Goal: Task Accomplishment & Management: Manage account settings

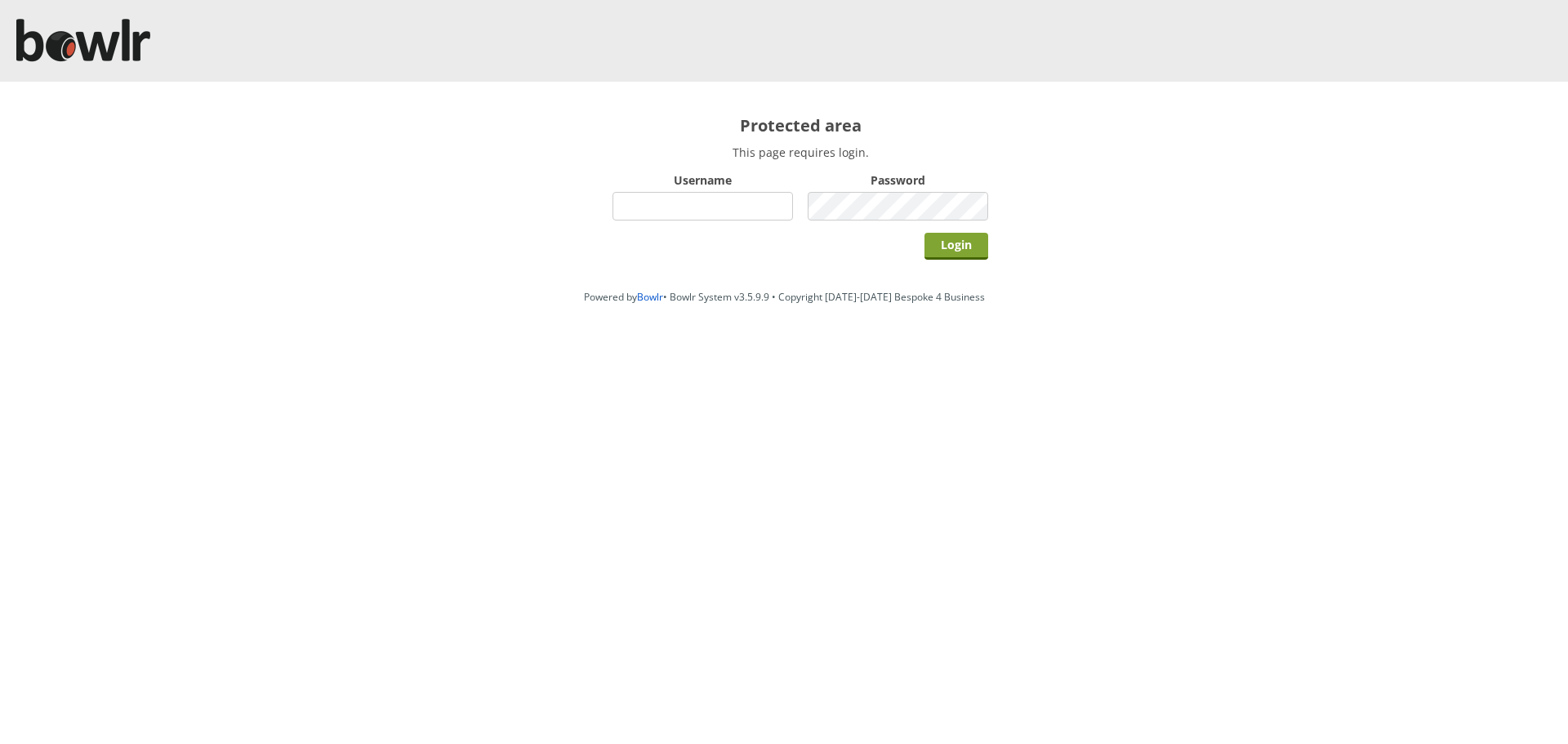
type input "hornseaindoorbowlsclub"
click at [949, 249] on input "Login" at bounding box center [957, 246] width 63 height 27
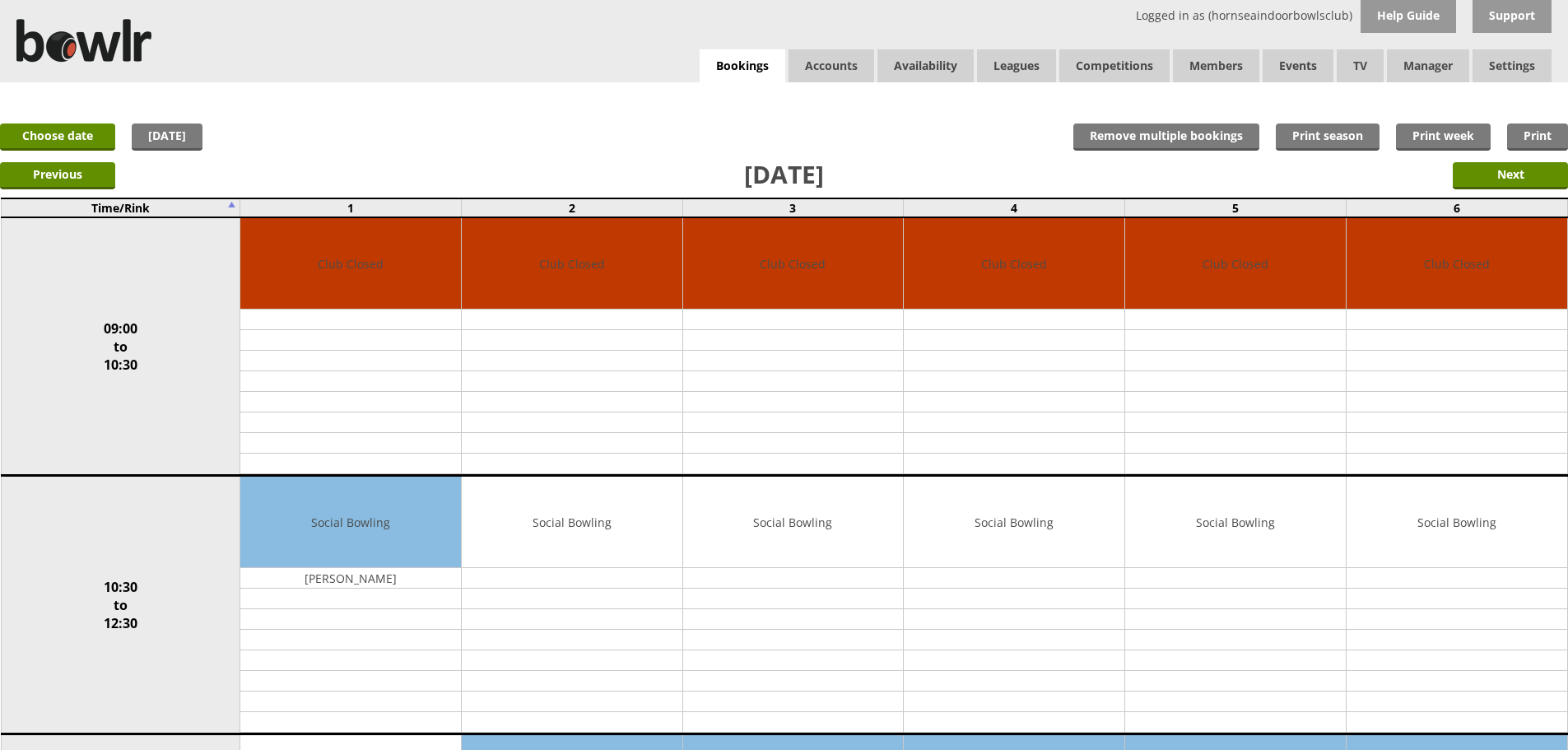
drag, startPoint x: 75, startPoint y: 117, endPoint x: 79, endPoint y: 132, distance: 15.5
click at [79, 132] on link "Choose date" at bounding box center [57, 137] width 115 height 27
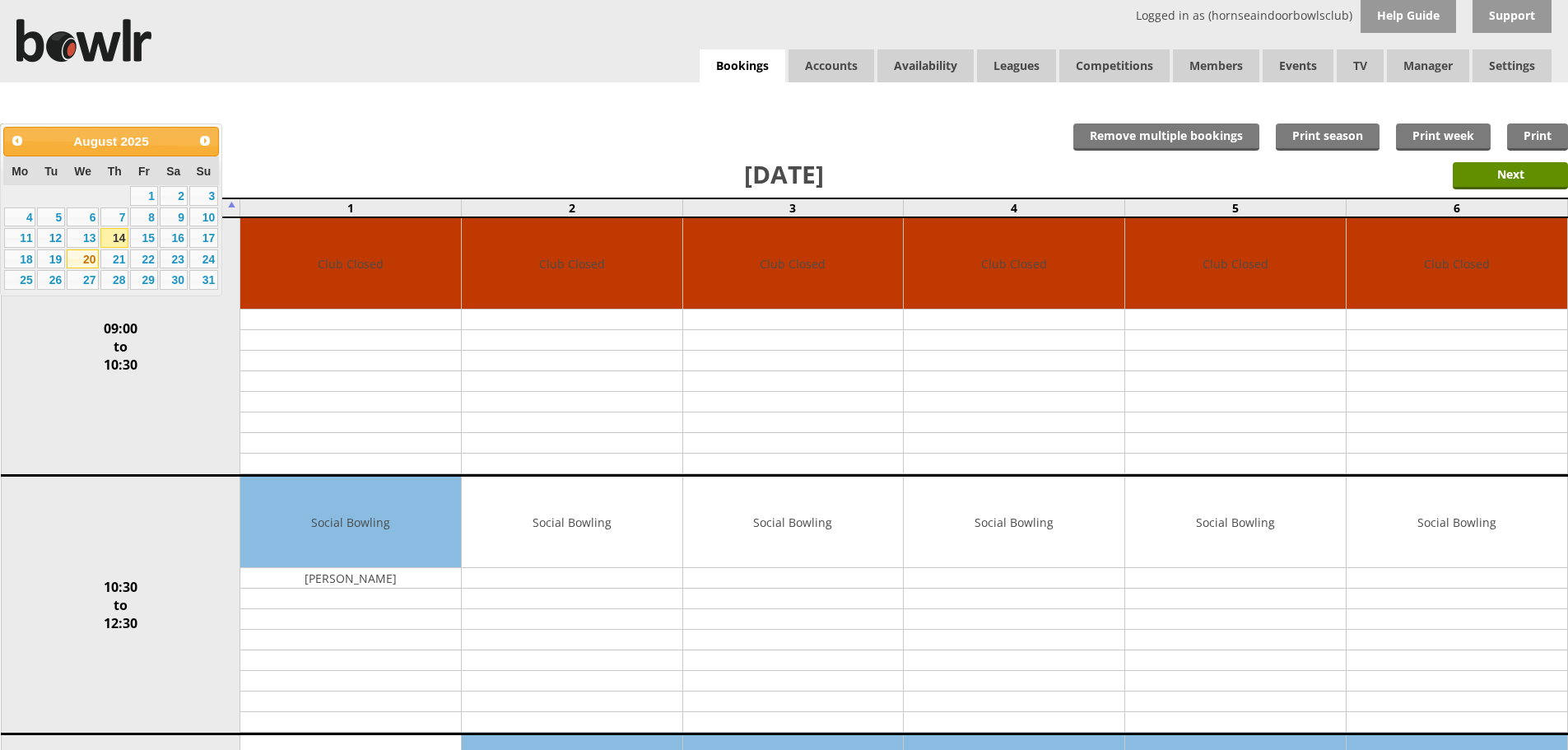
click at [90, 260] on link "20" at bounding box center [82, 259] width 32 height 19
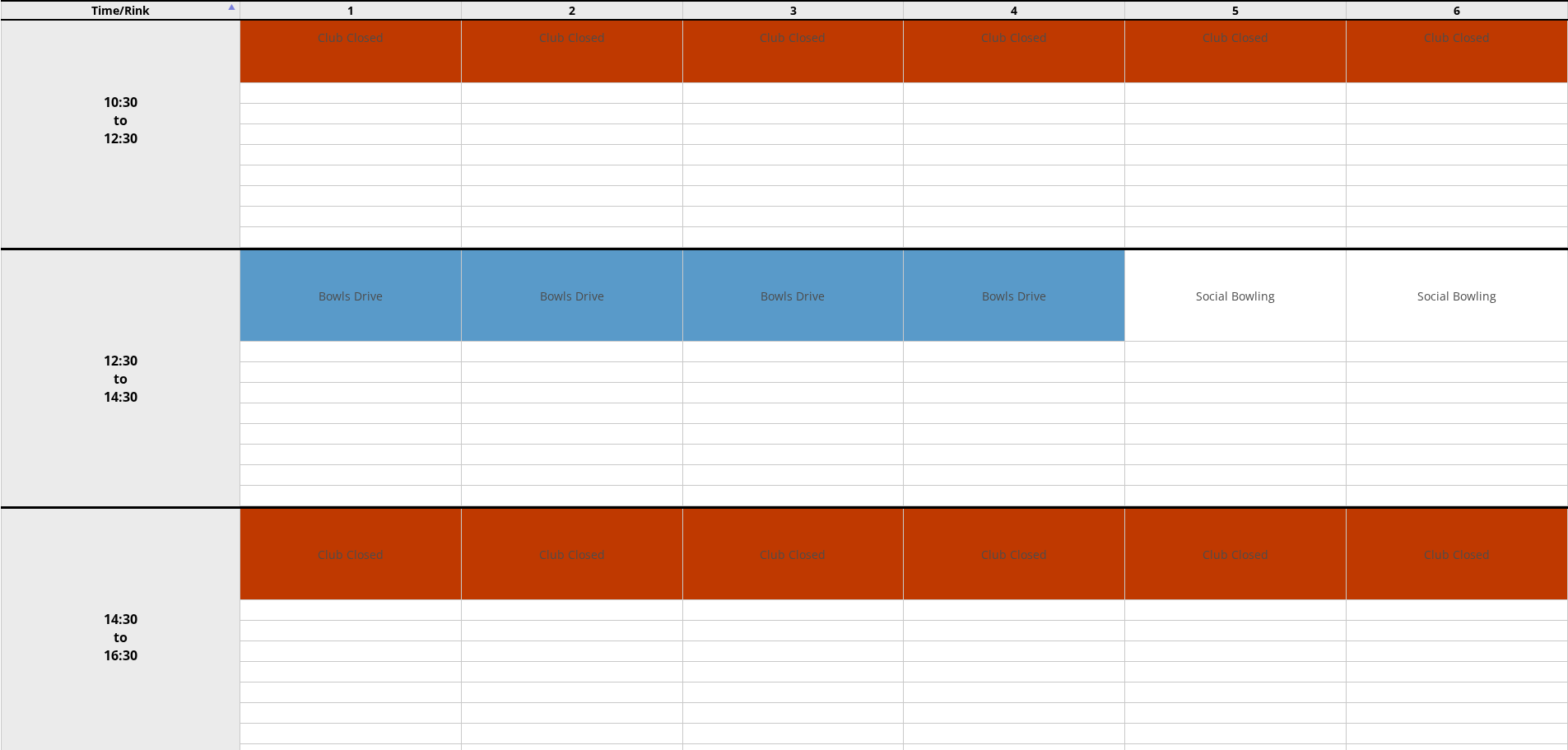
scroll to position [577, 0]
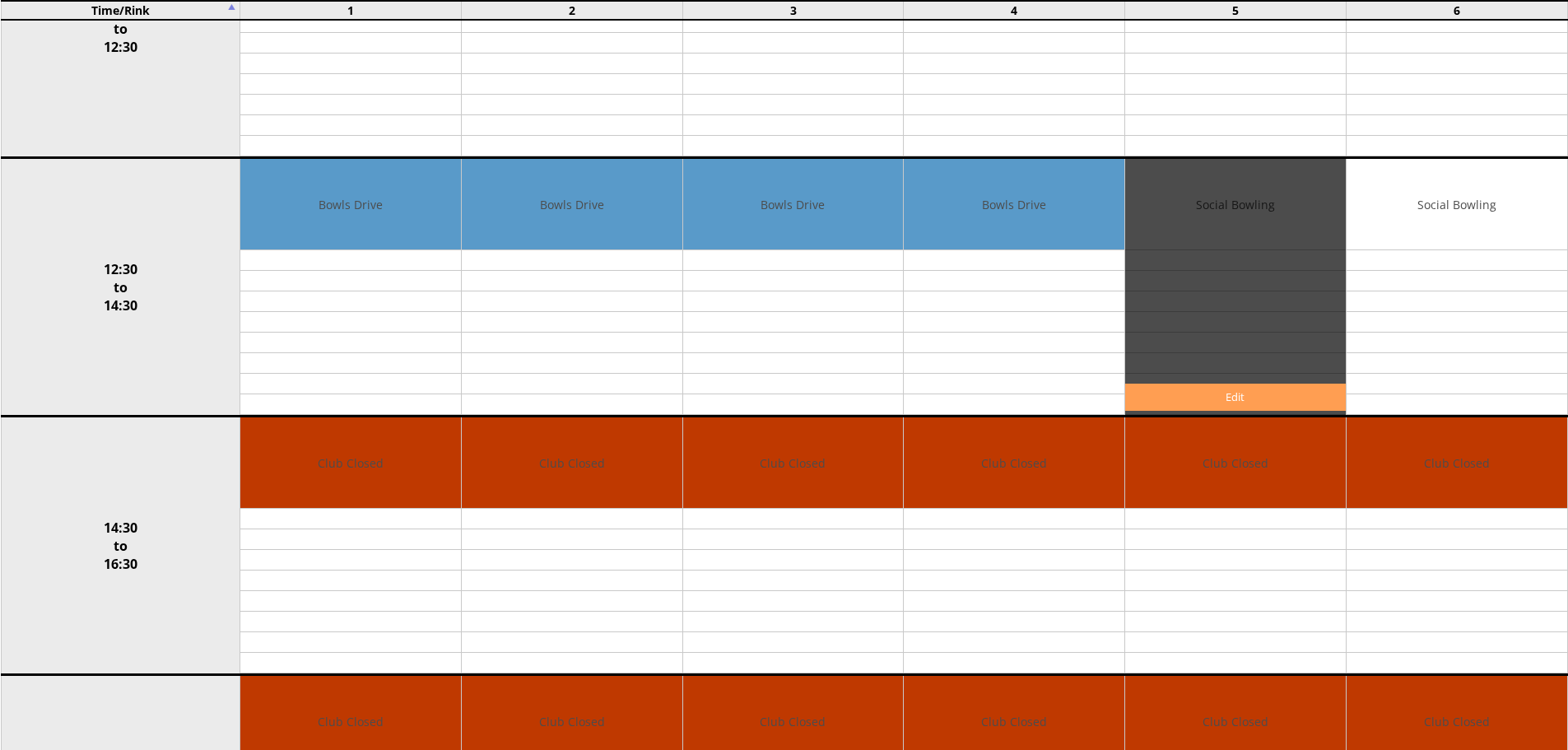
click at [1207, 391] on link "Edit" at bounding box center [1236, 397] width 221 height 27
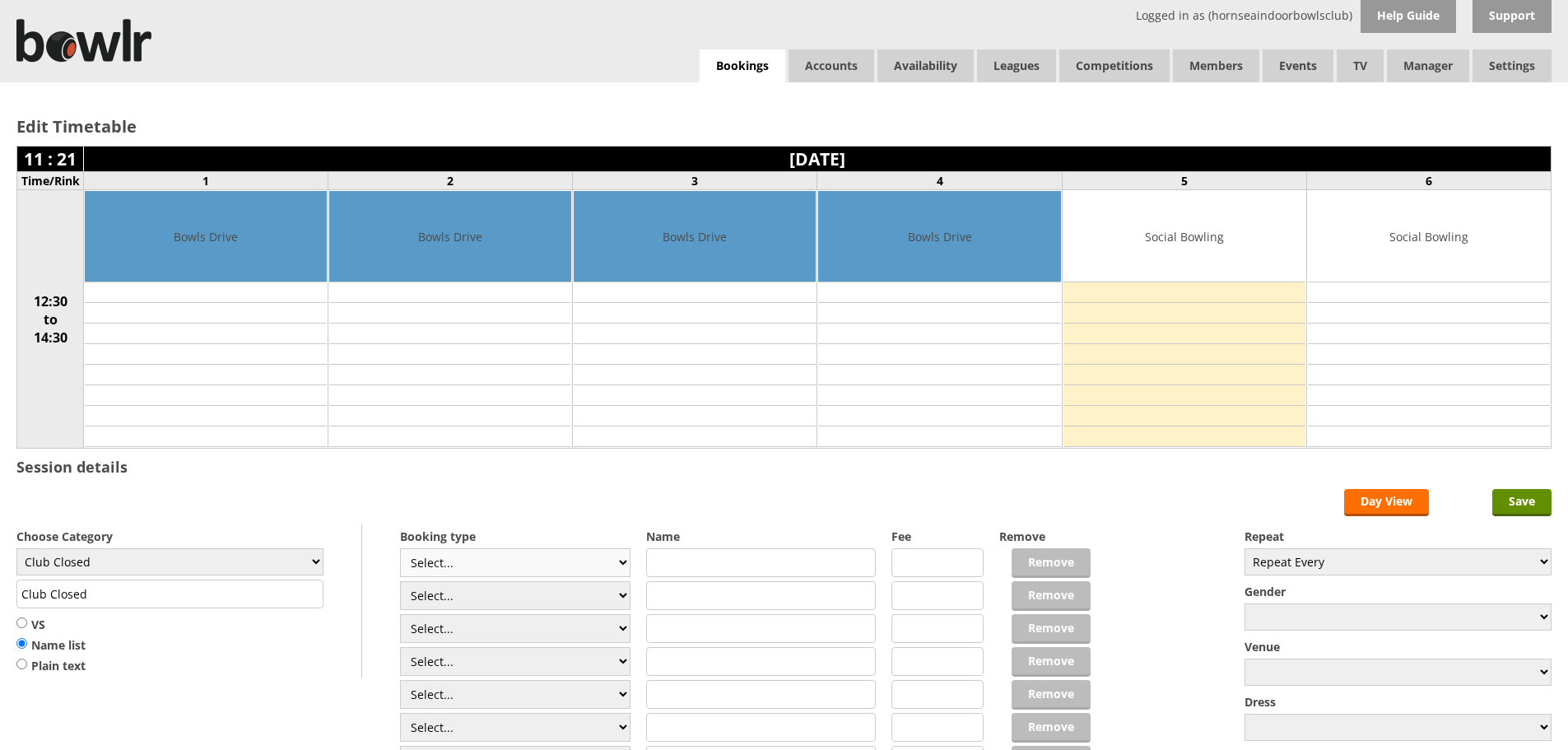
click at [611, 560] on select "Select... Club Competition (Member) Club Competition (Visitor) National (Member…" at bounding box center [516, 563] width 231 height 29
select select "1_48"
click at [400, 548] on select "Select... Club Competition (Member) Club Competition (Visitor) National (Member…" at bounding box center [516, 563] width 231 height 29
type input "4.0000"
click at [309, 557] on select "Club Closed Singles League Triples League Pairs League Friendly Social Bowling …" at bounding box center [170, 562] width 307 height 27
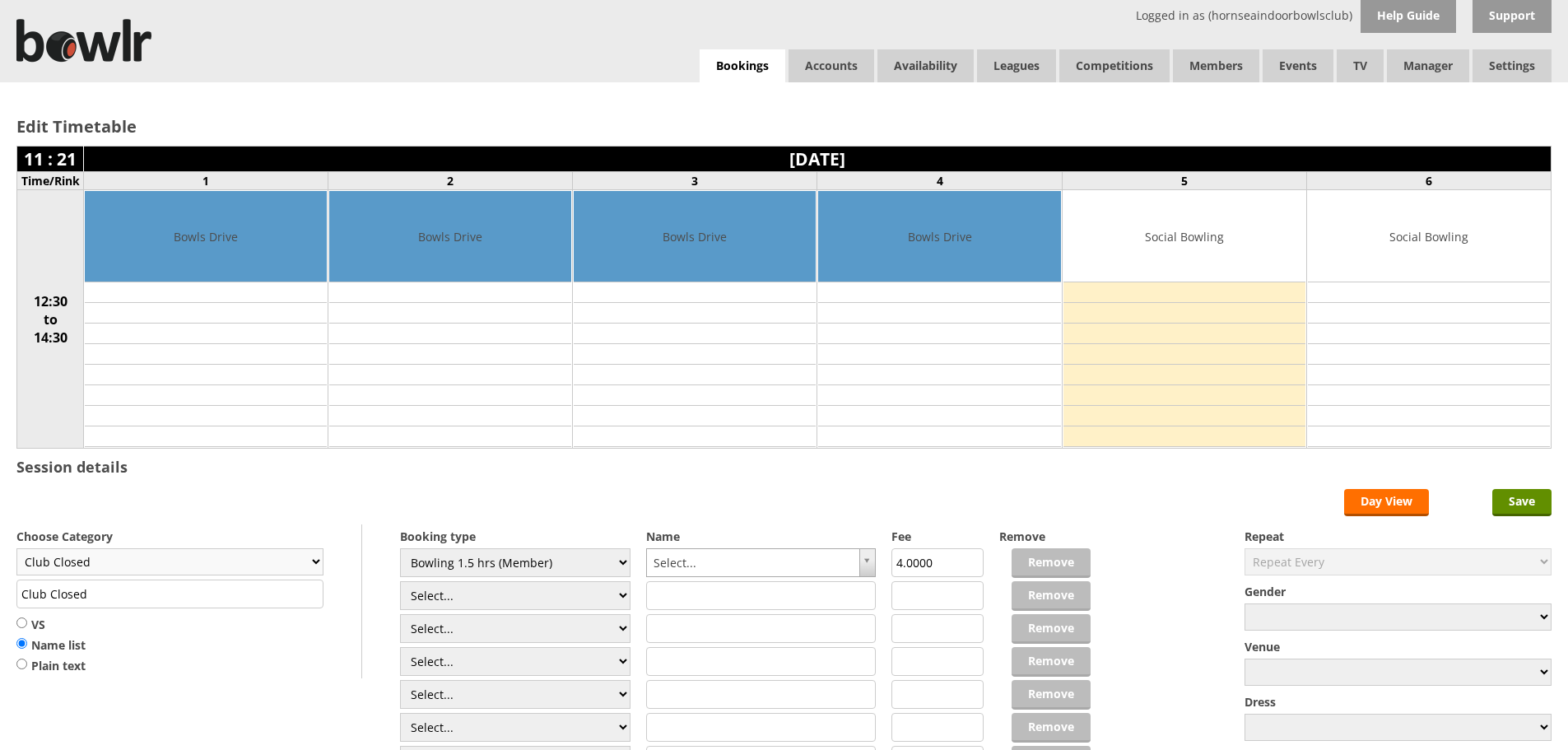
select select "119"
click at [16, 548] on select "Club Closed Singles League Triples League Pairs League Friendly Social Bowling …" at bounding box center [170, 562] width 307 height 27
type input "Social Bowling"
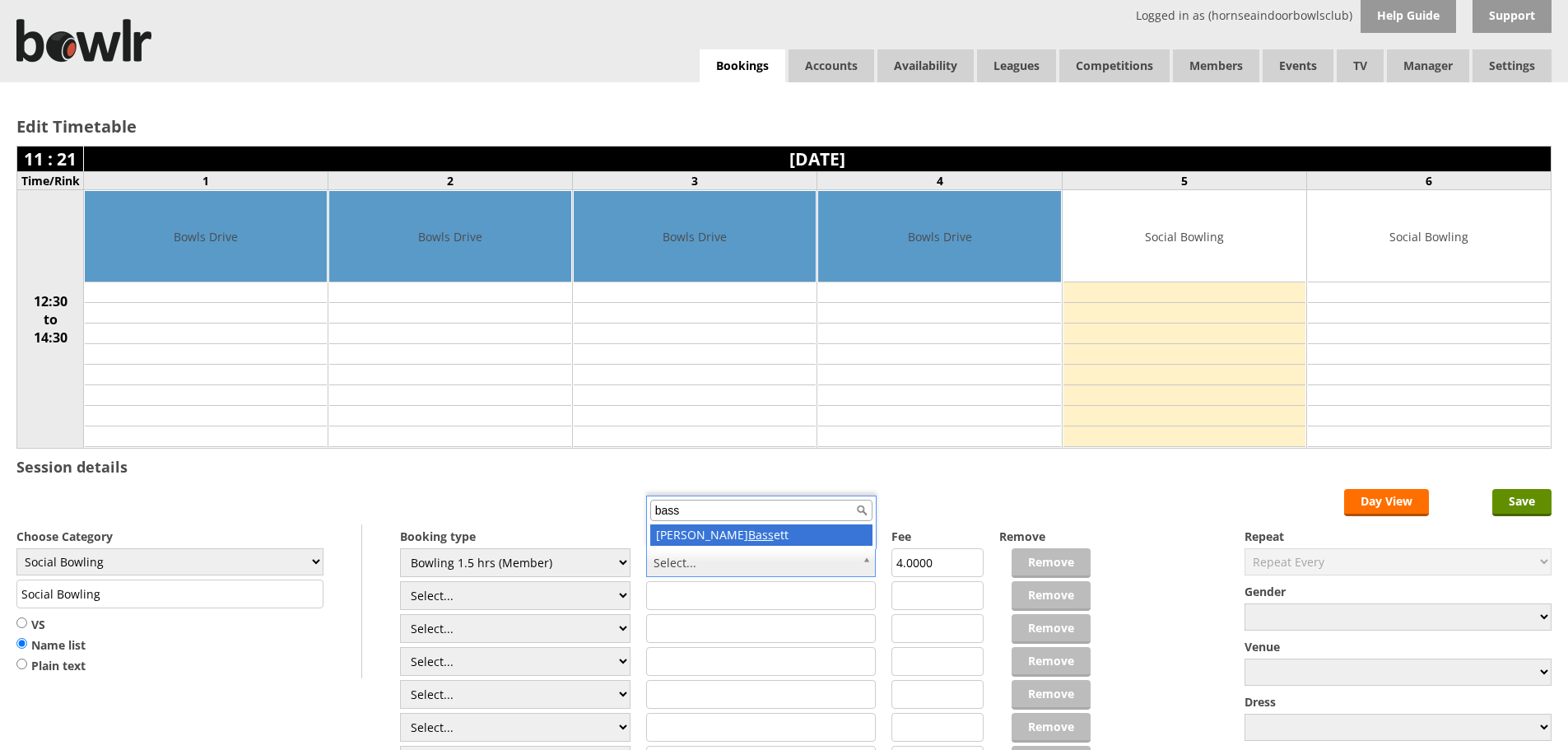
type input "bass"
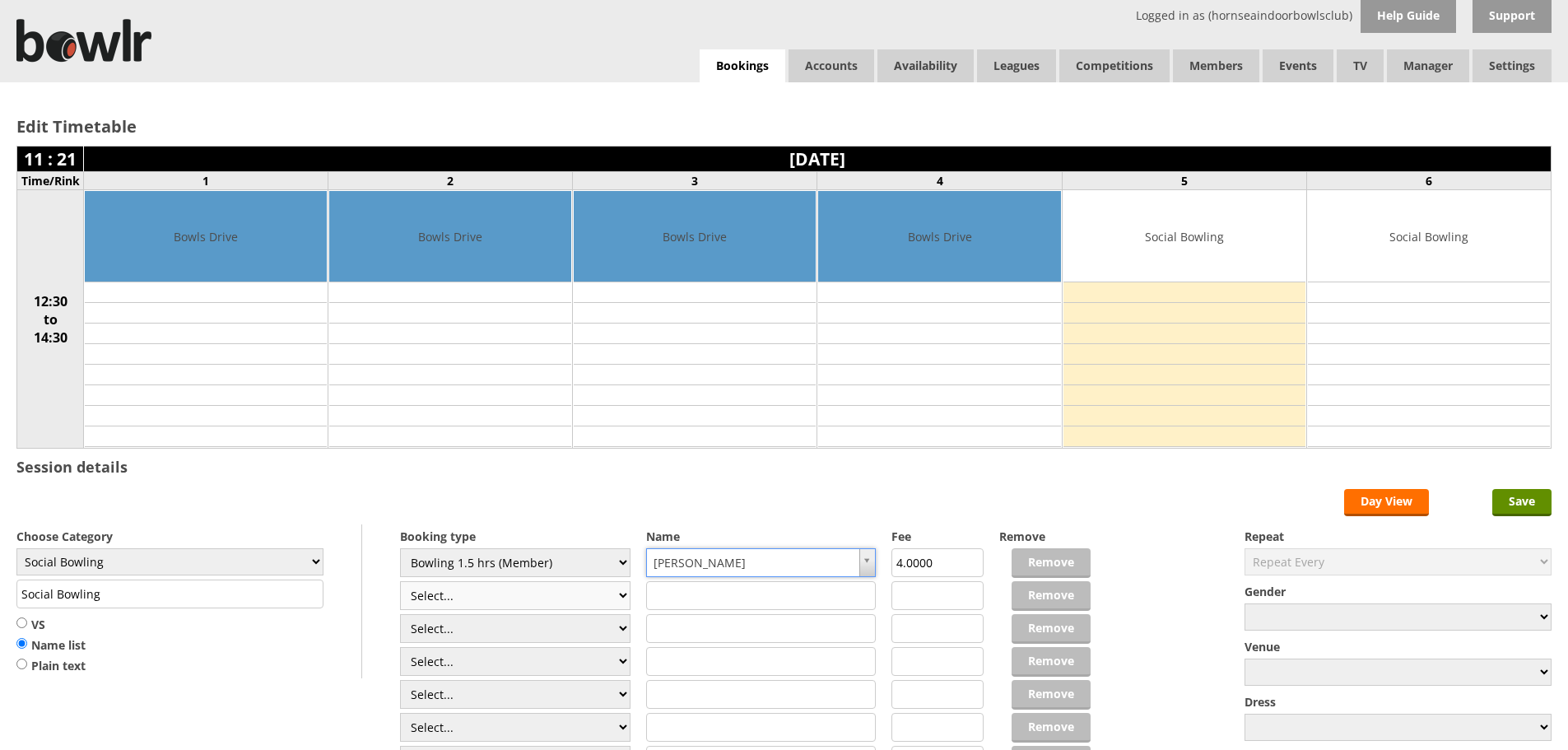
click at [577, 594] on select "Select... Club Competition (Member) Club Competition (Visitor) National (Member…" at bounding box center [516, 596] width 231 height 29
click at [697, 484] on div "Edit Timetable 11 : 21 Wednesday 20th August 2025 Time/Rink 1 2 3 4 5 6 12:30 t…" at bounding box center [784, 455] width 1568 height 746
click at [1236, 476] on div "Edit Timetable 11 : 21 Wednesday 20th August 2025 Time/Rink 1 2 3 4 5 6 12:30 t…" at bounding box center [784, 455] width 1568 height 746
click at [1517, 496] on input "Save" at bounding box center [1521, 503] width 59 height 27
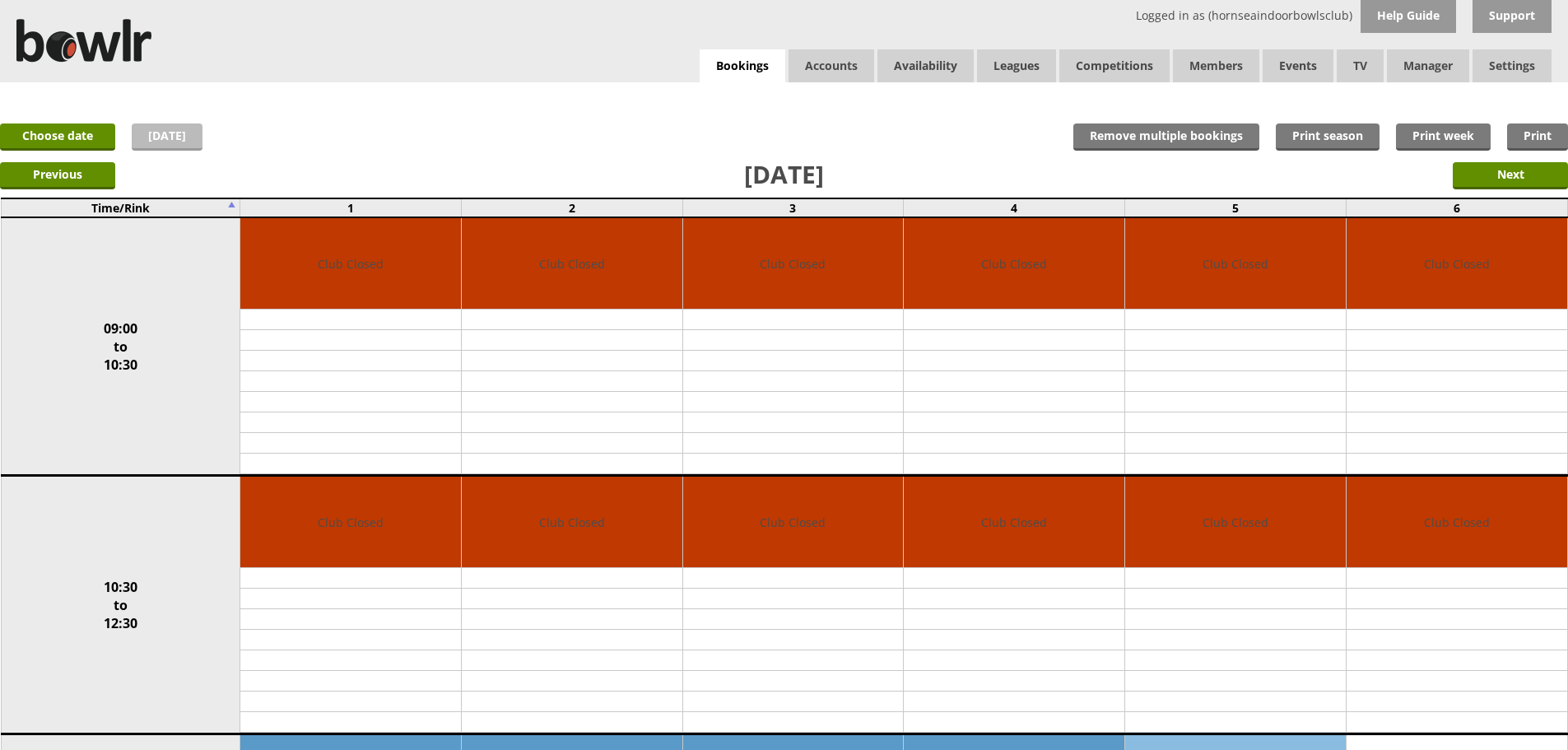
click at [189, 129] on link "[DATE]" at bounding box center [167, 137] width 71 height 27
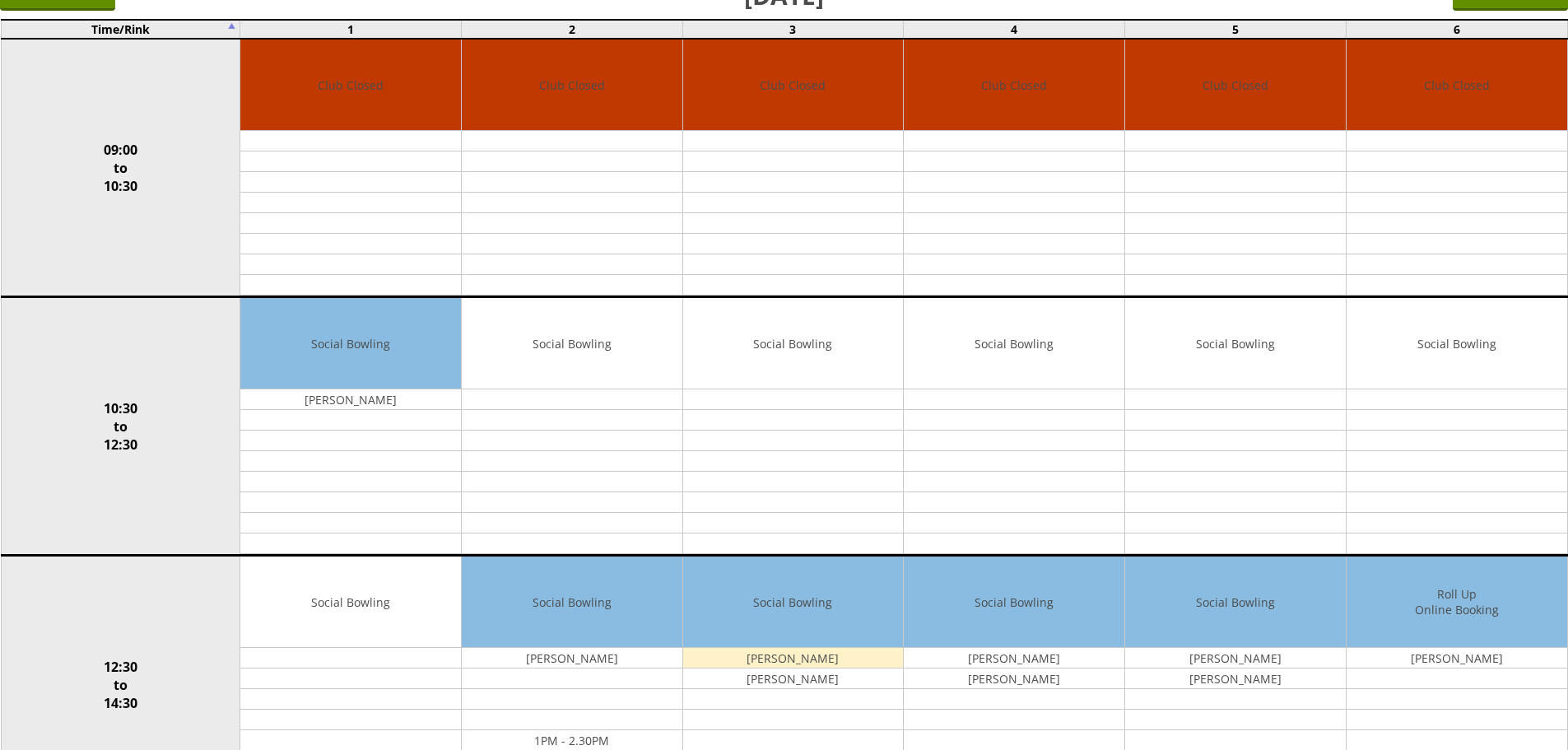
scroll to position [329, 0]
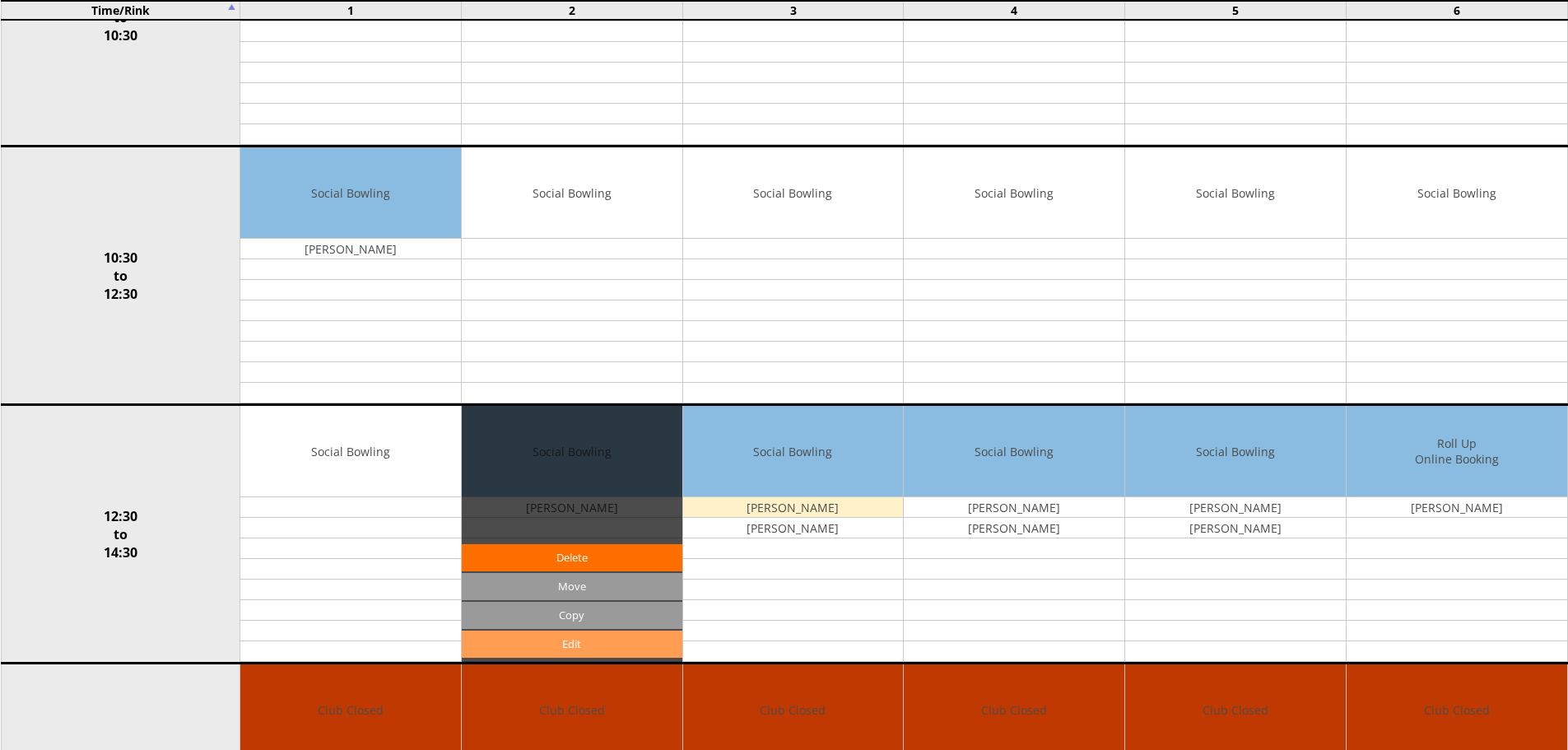
click at [585, 643] on link "Edit" at bounding box center [573, 644] width 221 height 27
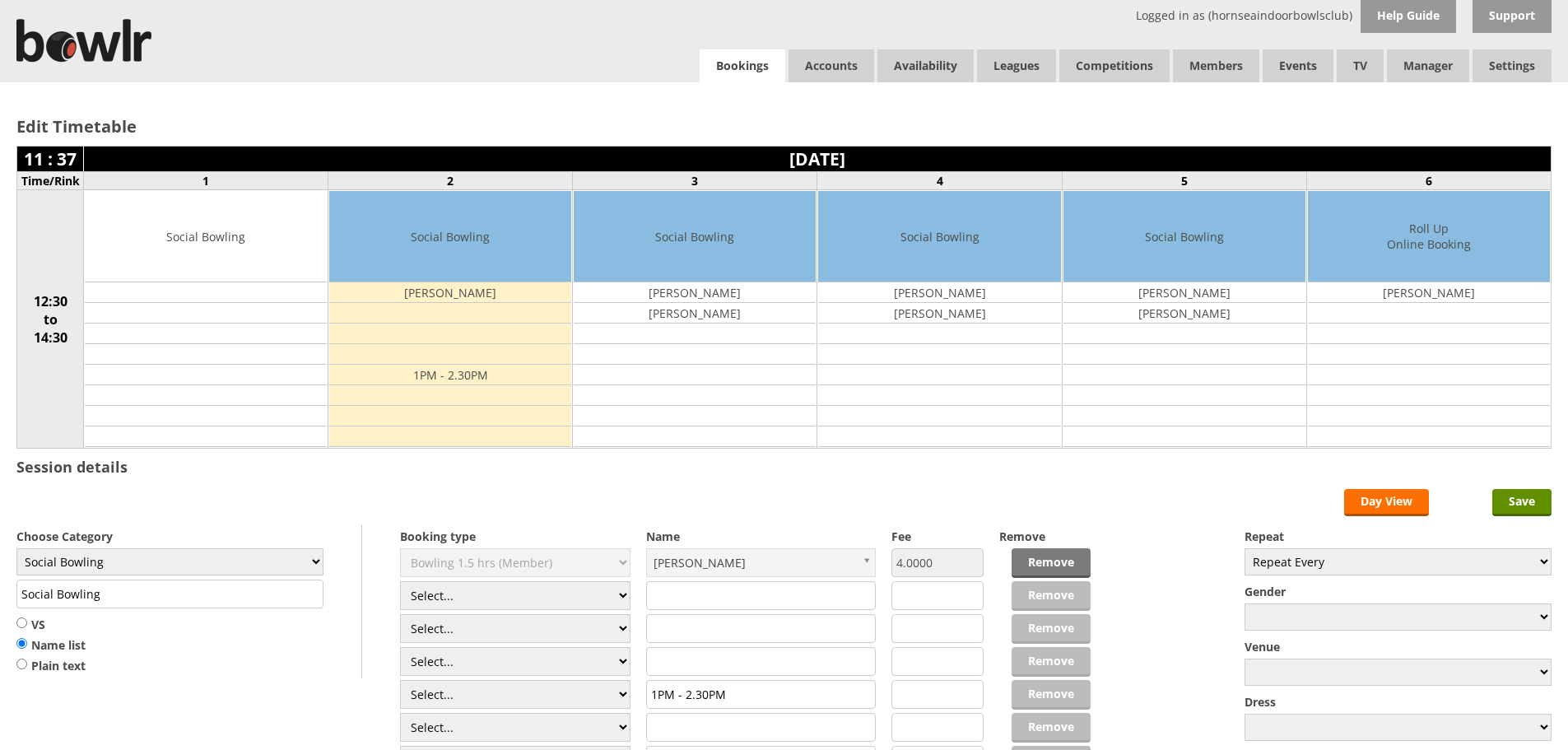
click at [736, 77] on link "Bookings" at bounding box center [742, 66] width 85 height 34
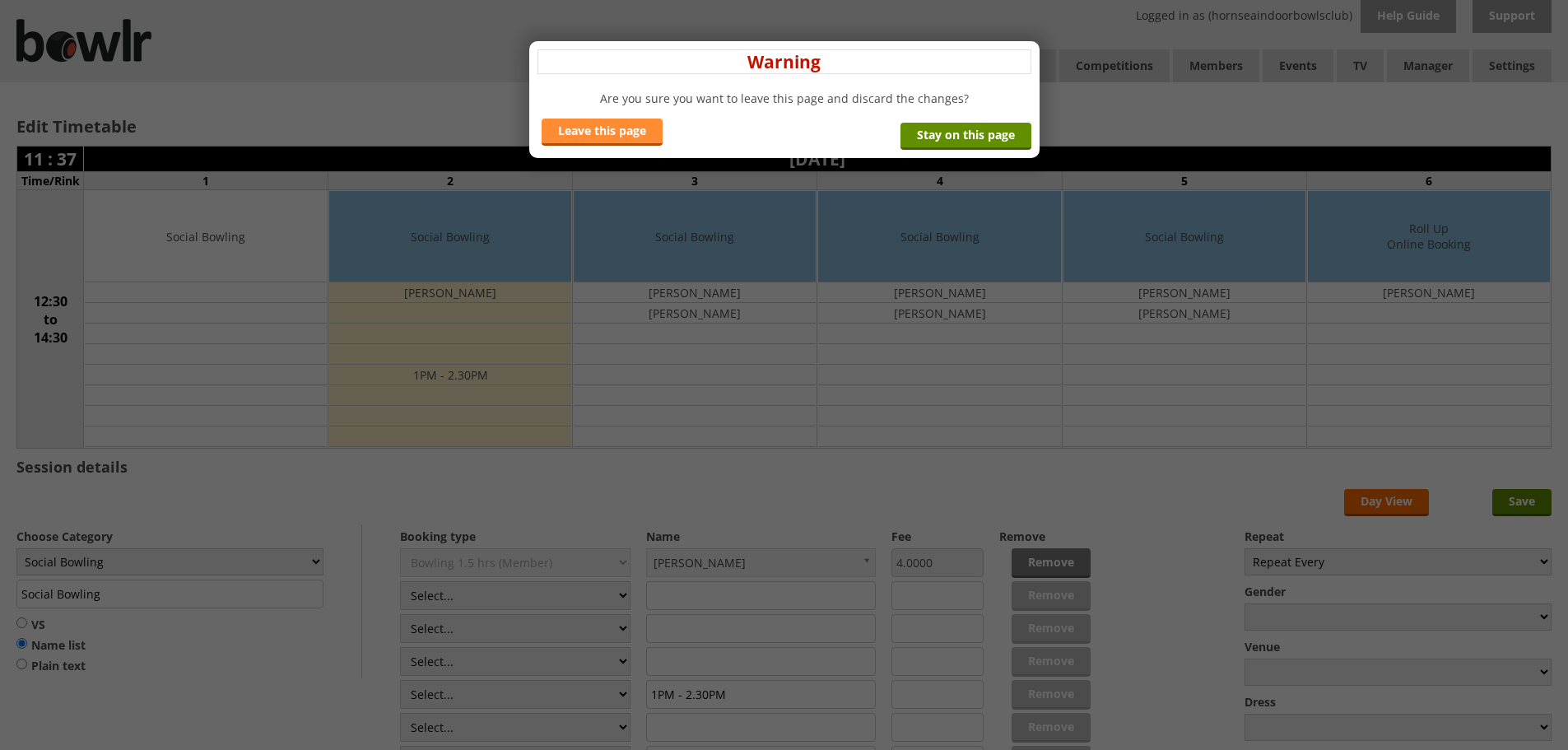
click at [643, 141] on link "Leave this page" at bounding box center [602, 132] width 121 height 27
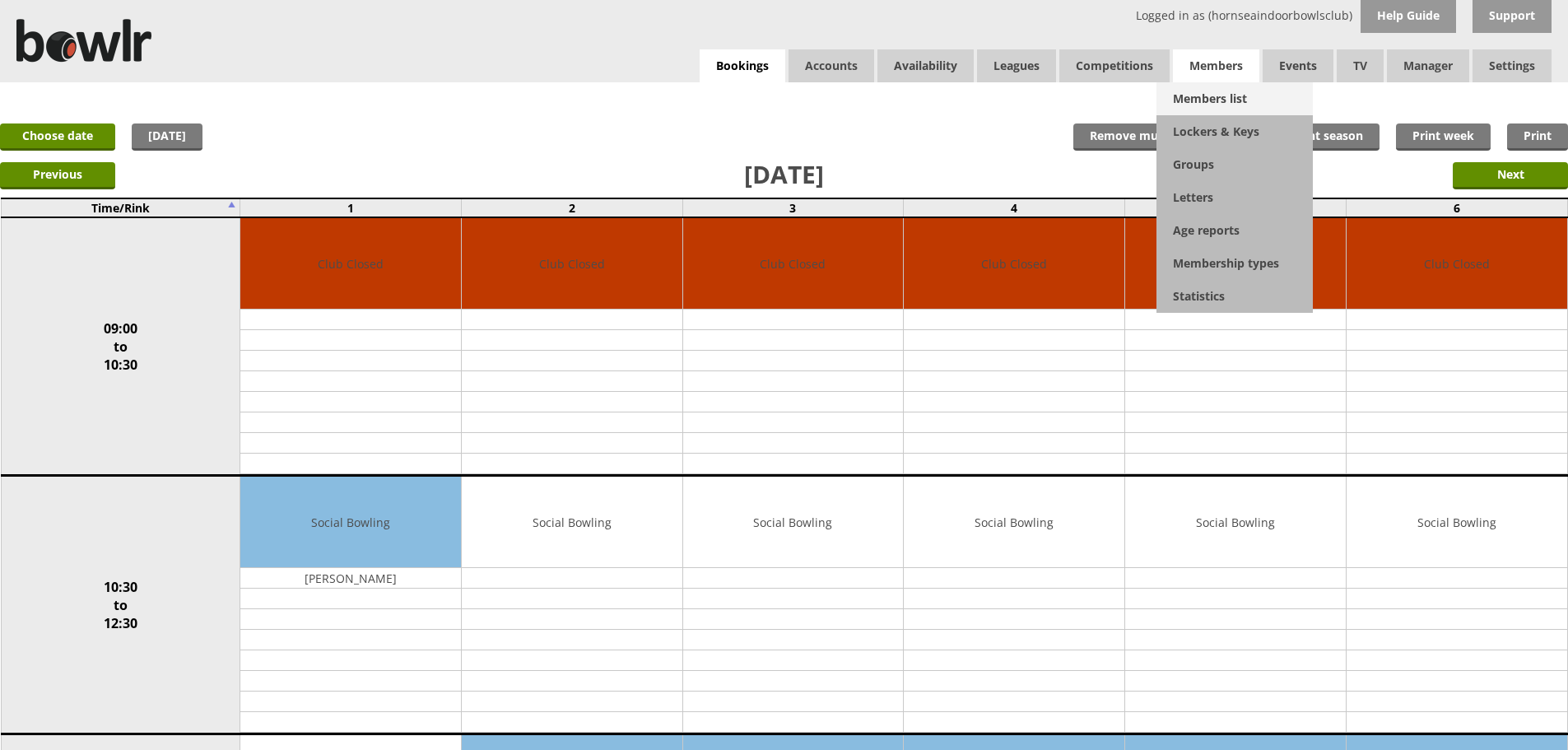
click at [1207, 90] on link "Members list" at bounding box center [1235, 99] width 156 height 33
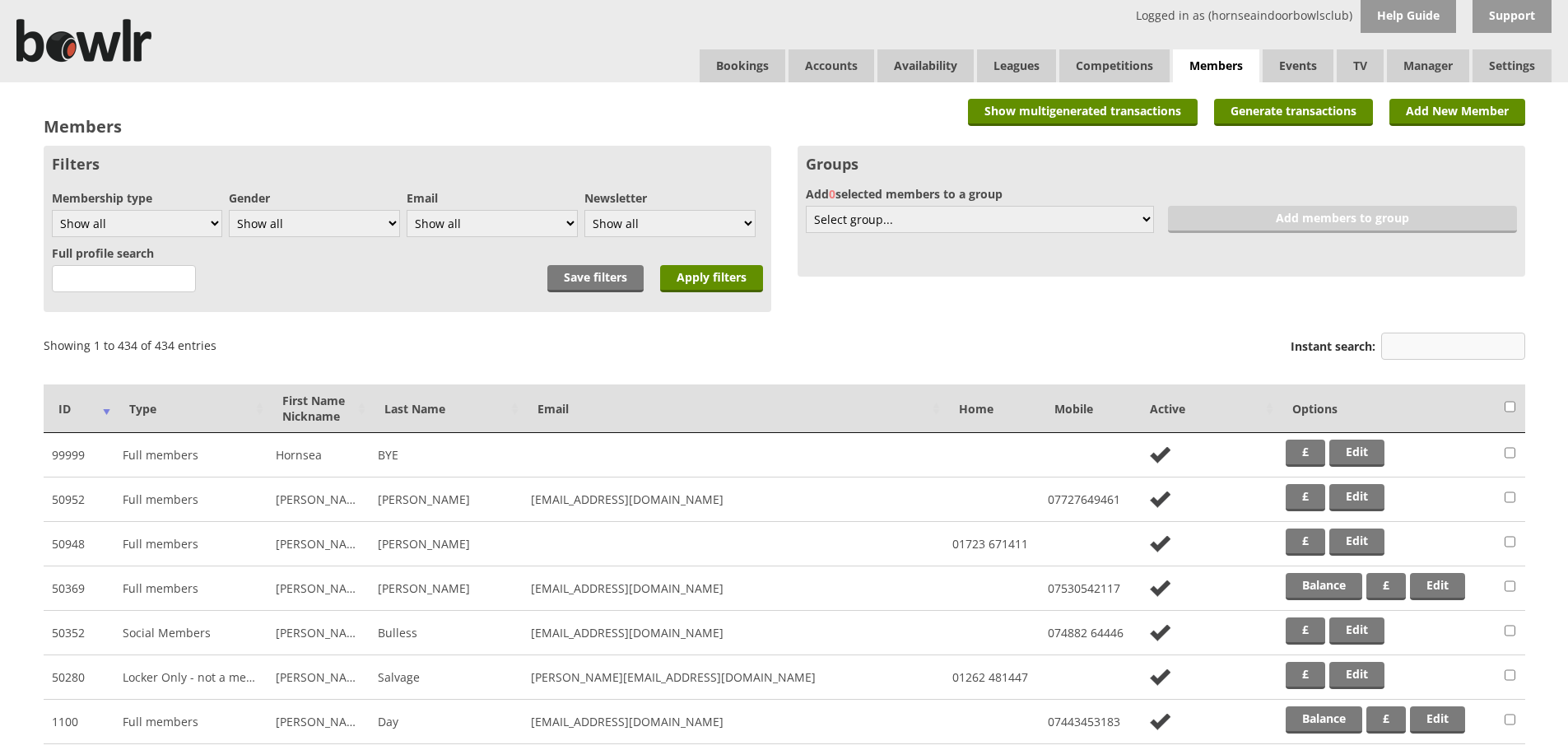
click at [1427, 356] on input "Instant search:" at bounding box center [1454, 346] width 144 height 27
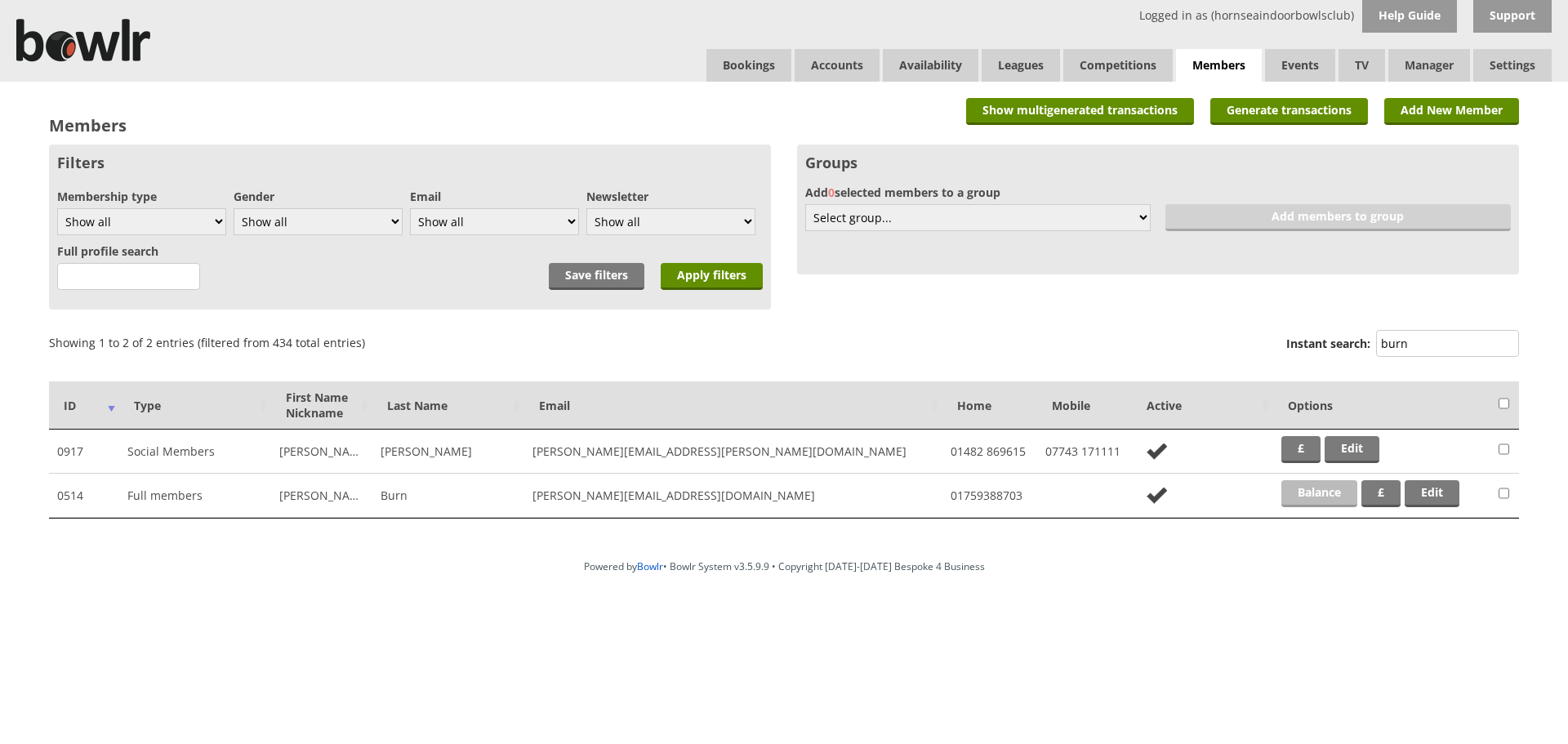
type input "burn"
click at [1338, 488] on link "Balance" at bounding box center [1319, 494] width 76 height 27
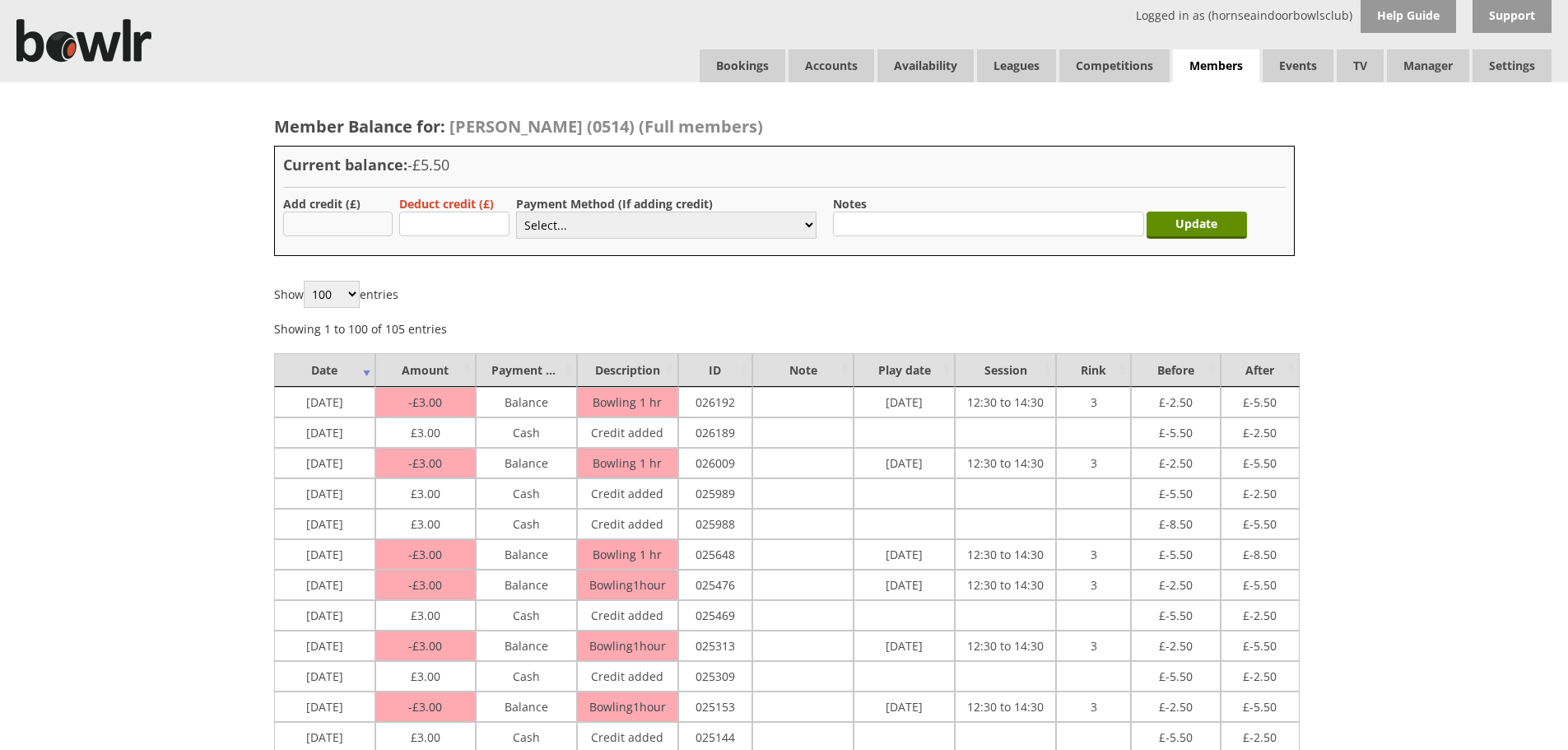
click at [381, 219] on input "text" at bounding box center [338, 223] width 110 height 24
type input "3.00"
drag, startPoint x: 534, startPoint y: 222, endPoint x: 535, endPoint y: 237, distance: 15.0
click at [534, 222] on select "Select... Cash Card Cheque Bank Transfer Other Member Card Gift Voucher Balance" at bounding box center [667, 225] width 300 height 27
select select "1"
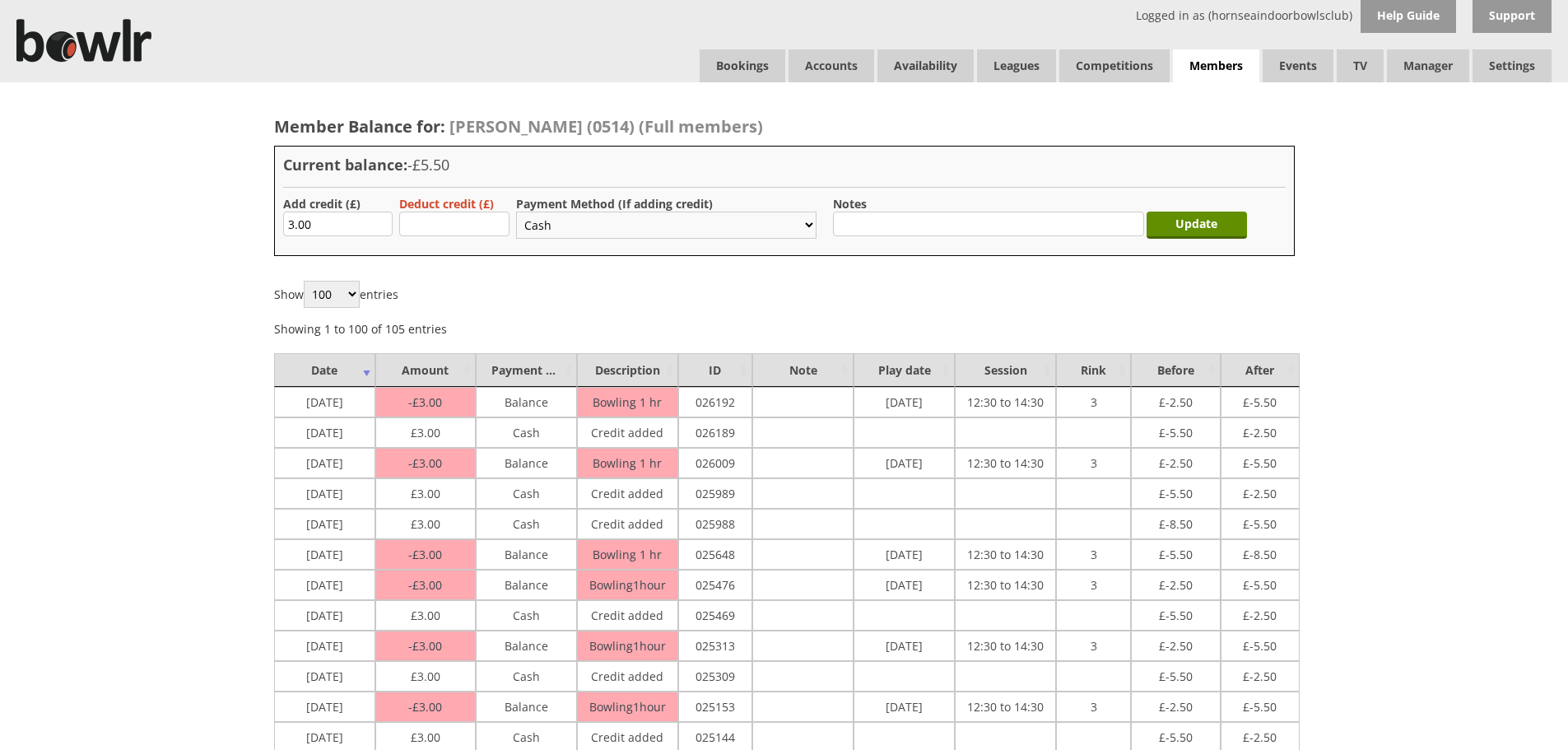
click at [517, 211] on select "Select... Cash Card Cheque Bank Transfer Other Member Card Gift Voucher Balance" at bounding box center [667, 225] width 300 height 27
click at [1209, 221] on input "Update" at bounding box center [1197, 225] width 101 height 27
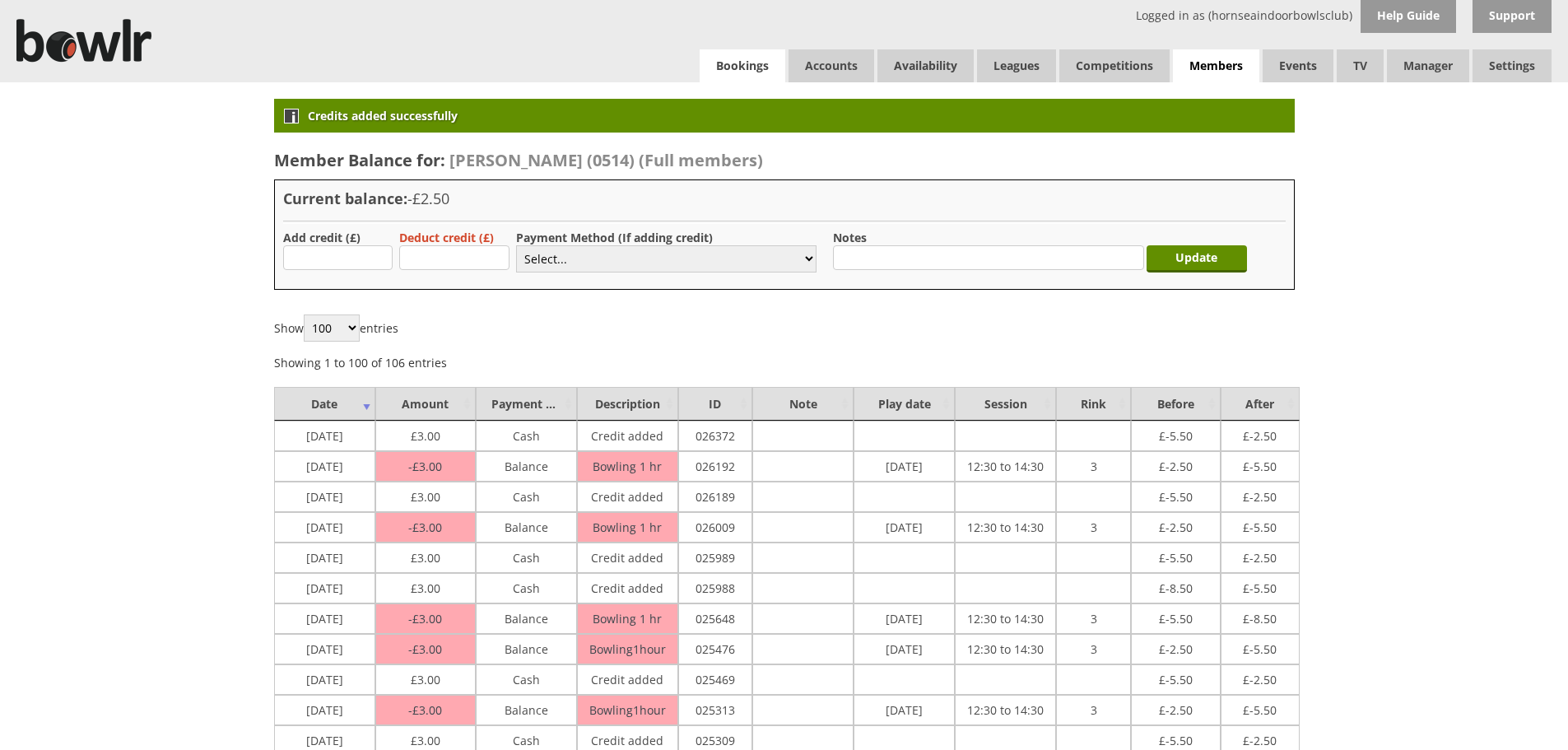
click at [727, 64] on link "Bookings" at bounding box center [742, 66] width 85 height 33
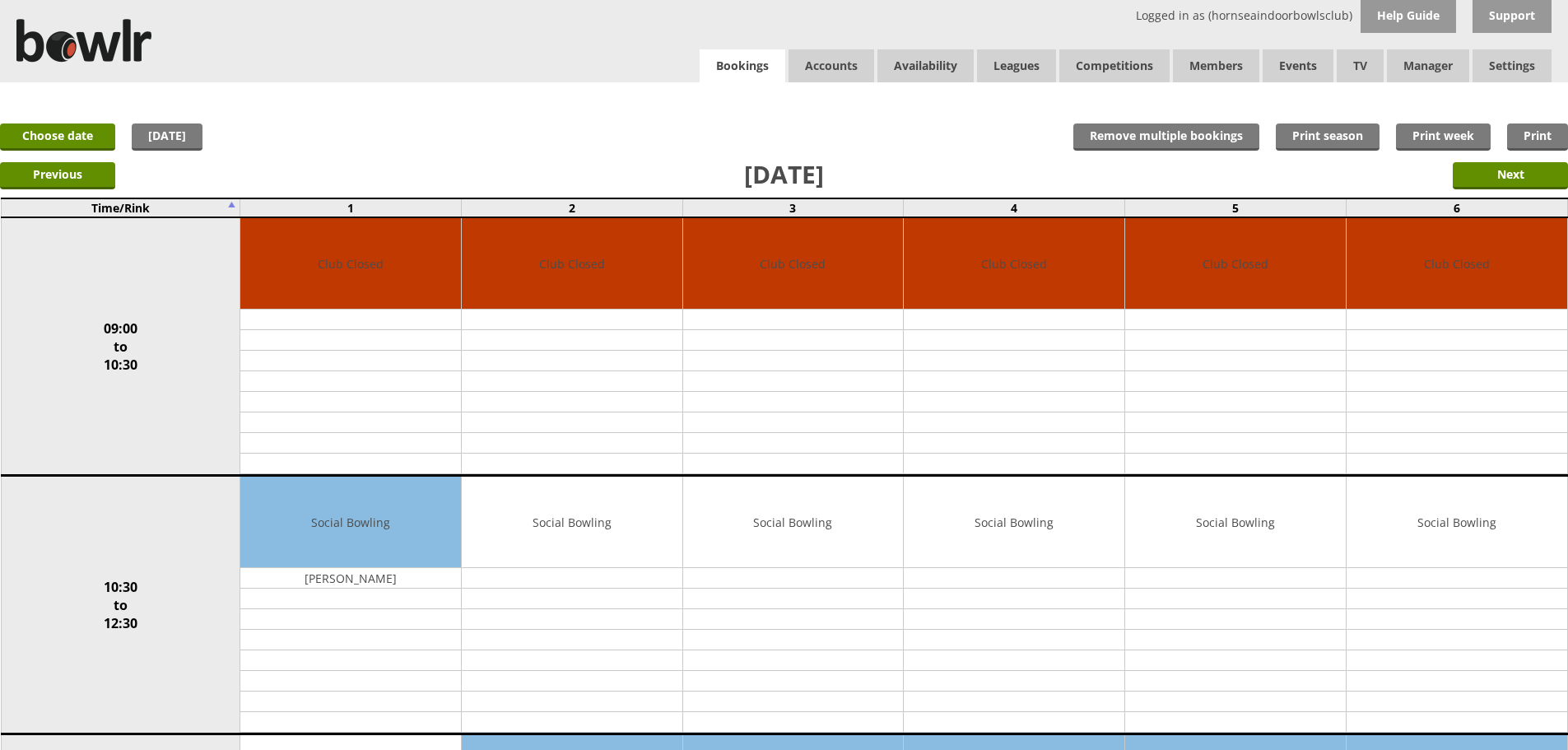
click at [723, 75] on link "Bookings" at bounding box center [742, 66] width 85 height 34
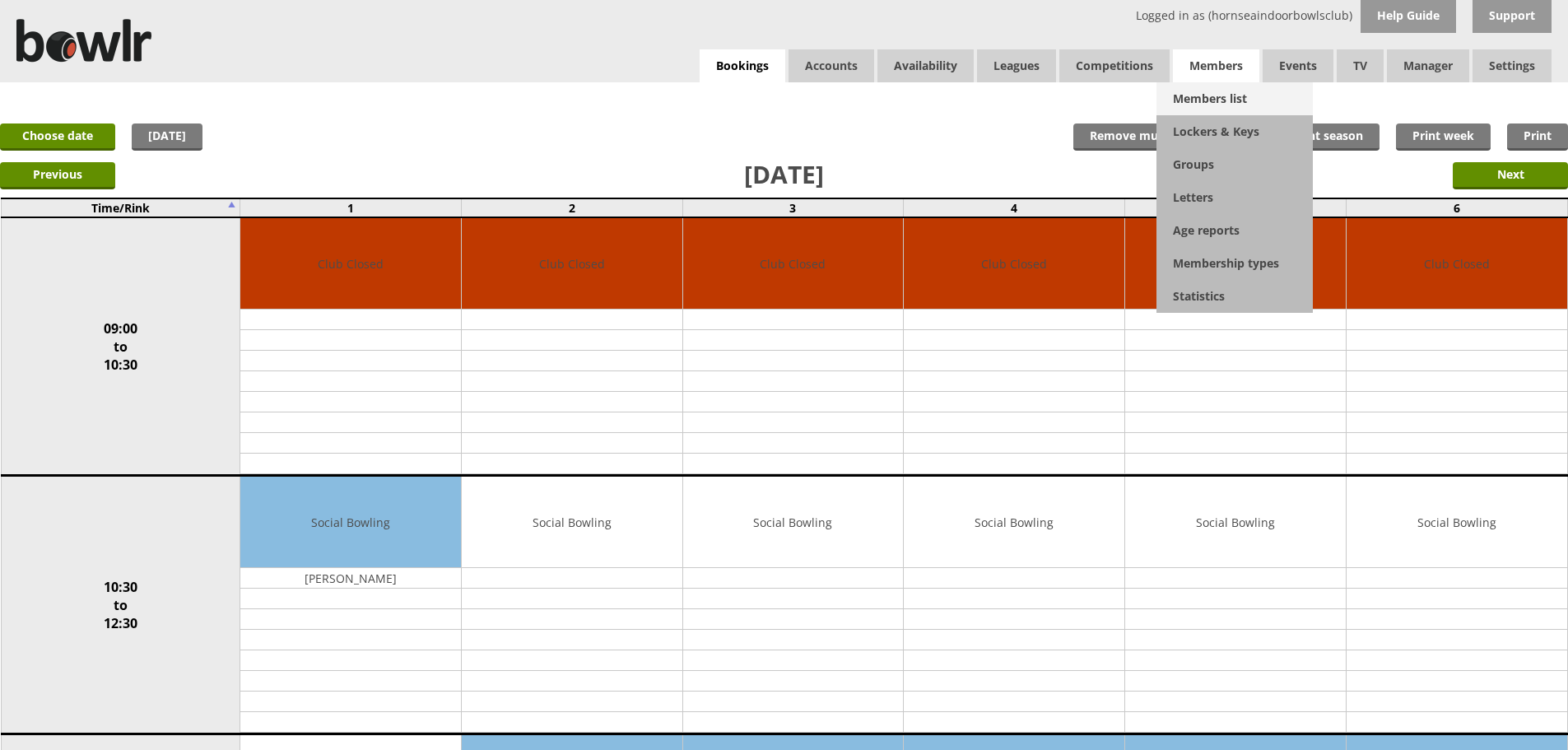
click at [1190, 90] on link "Members list" at bounding box center [1235, 99] width 156 height 33
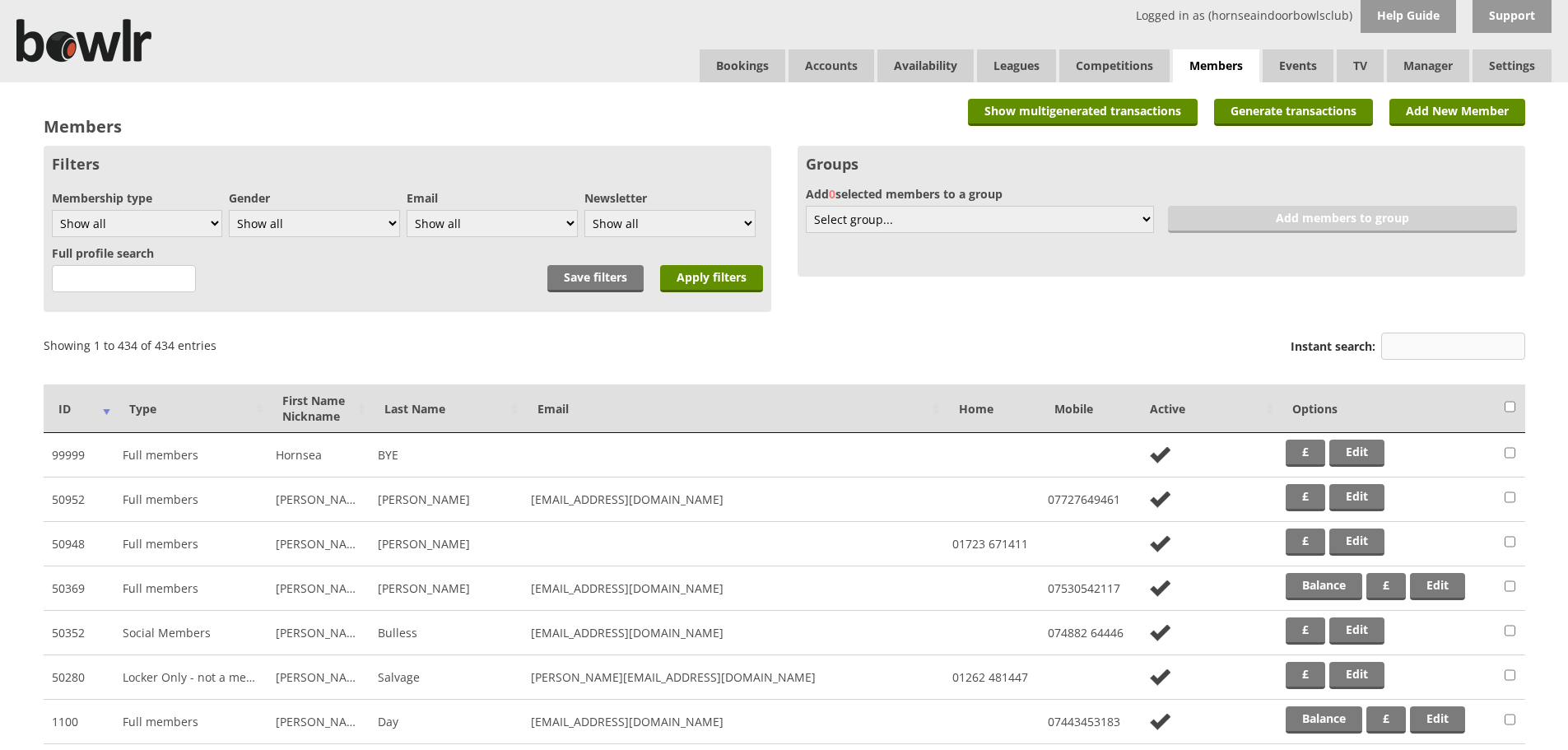
click at [1491, 345] on input "Instant search:" at bounding box center [1454, 346] width 144 height 27
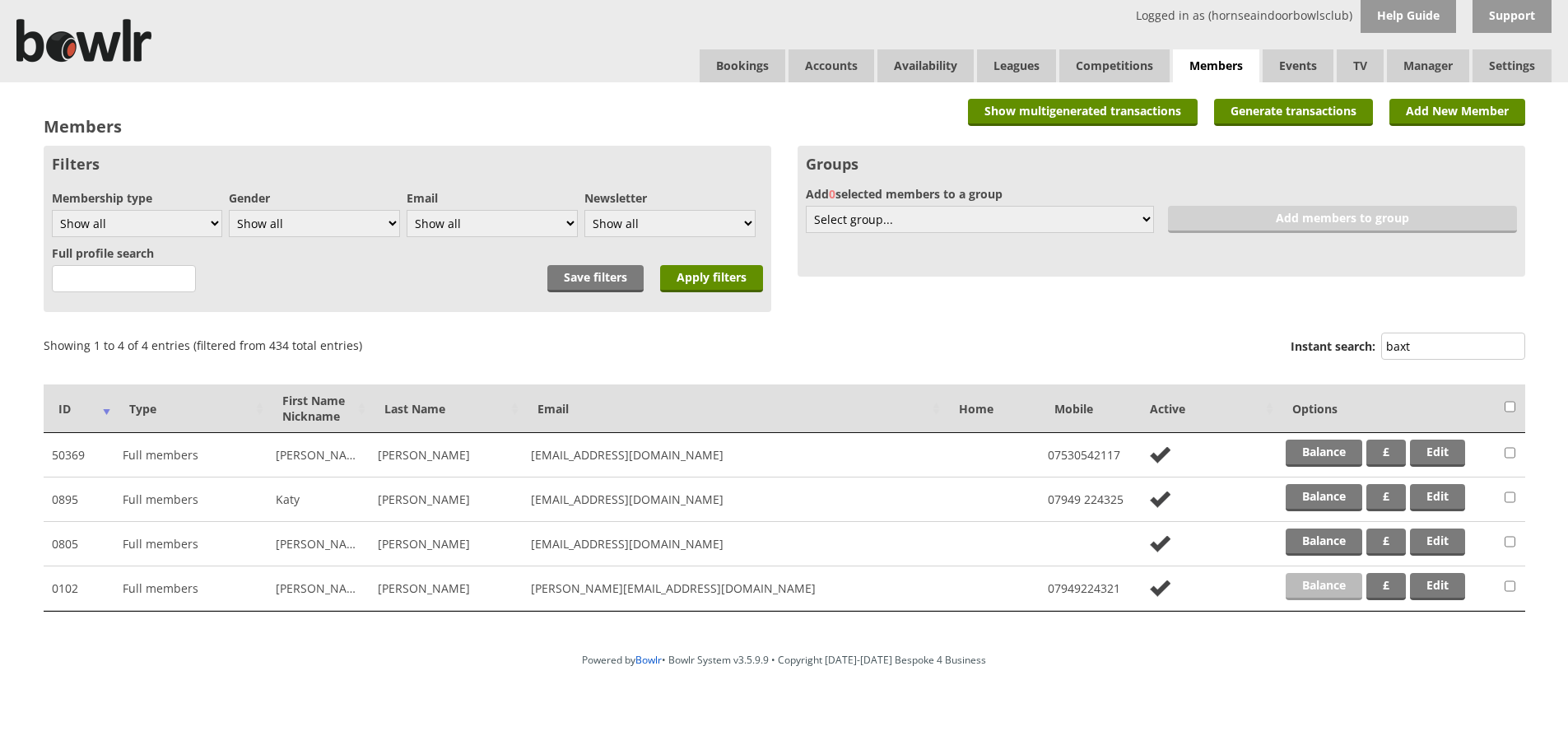
type input "baxt"
click at [1349, 574] on link "Balance" at bounding box center [1324, 586] width 77 height 27
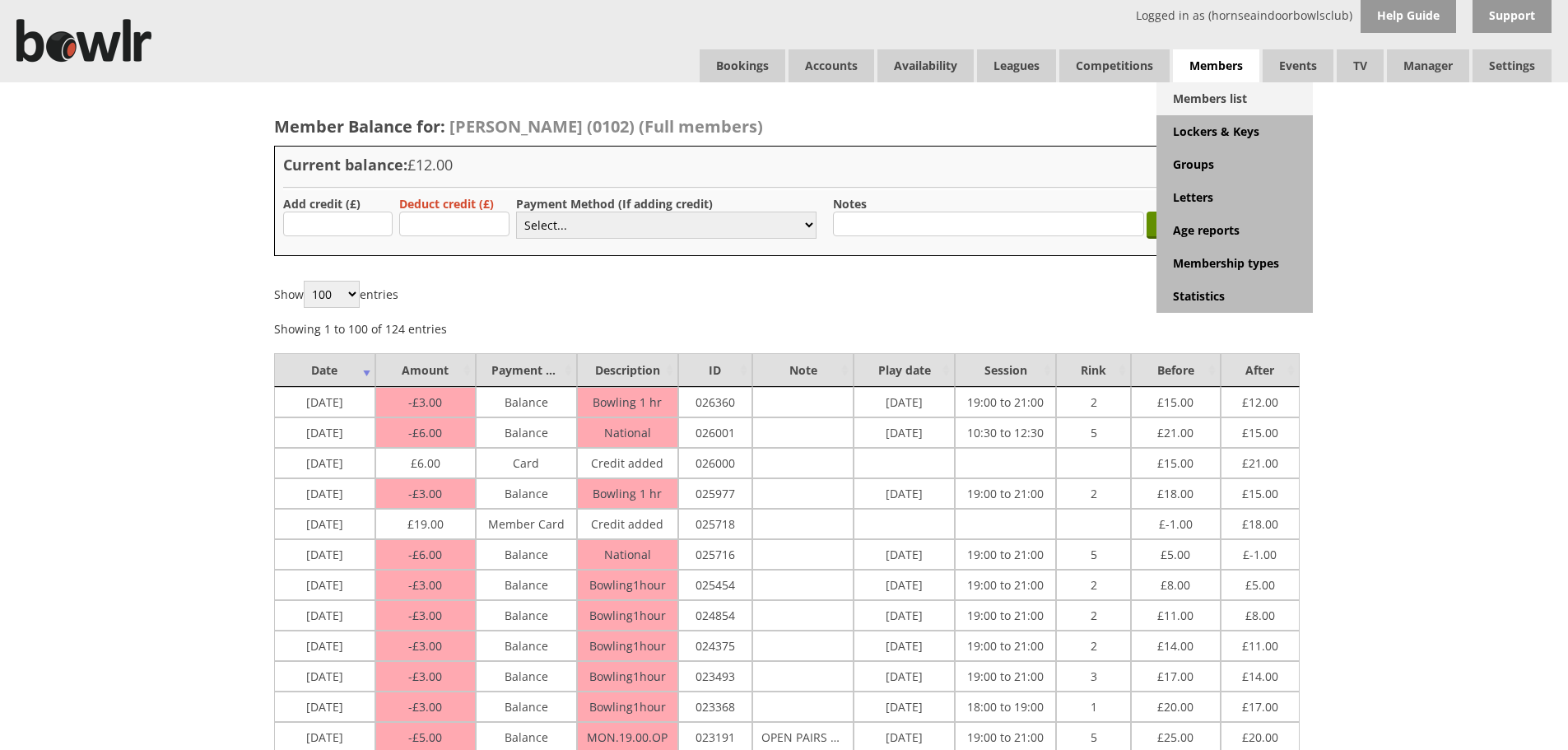
click at [1227, 110] on link "Members list" at bounding box center [1235, 99] width 156 height 33
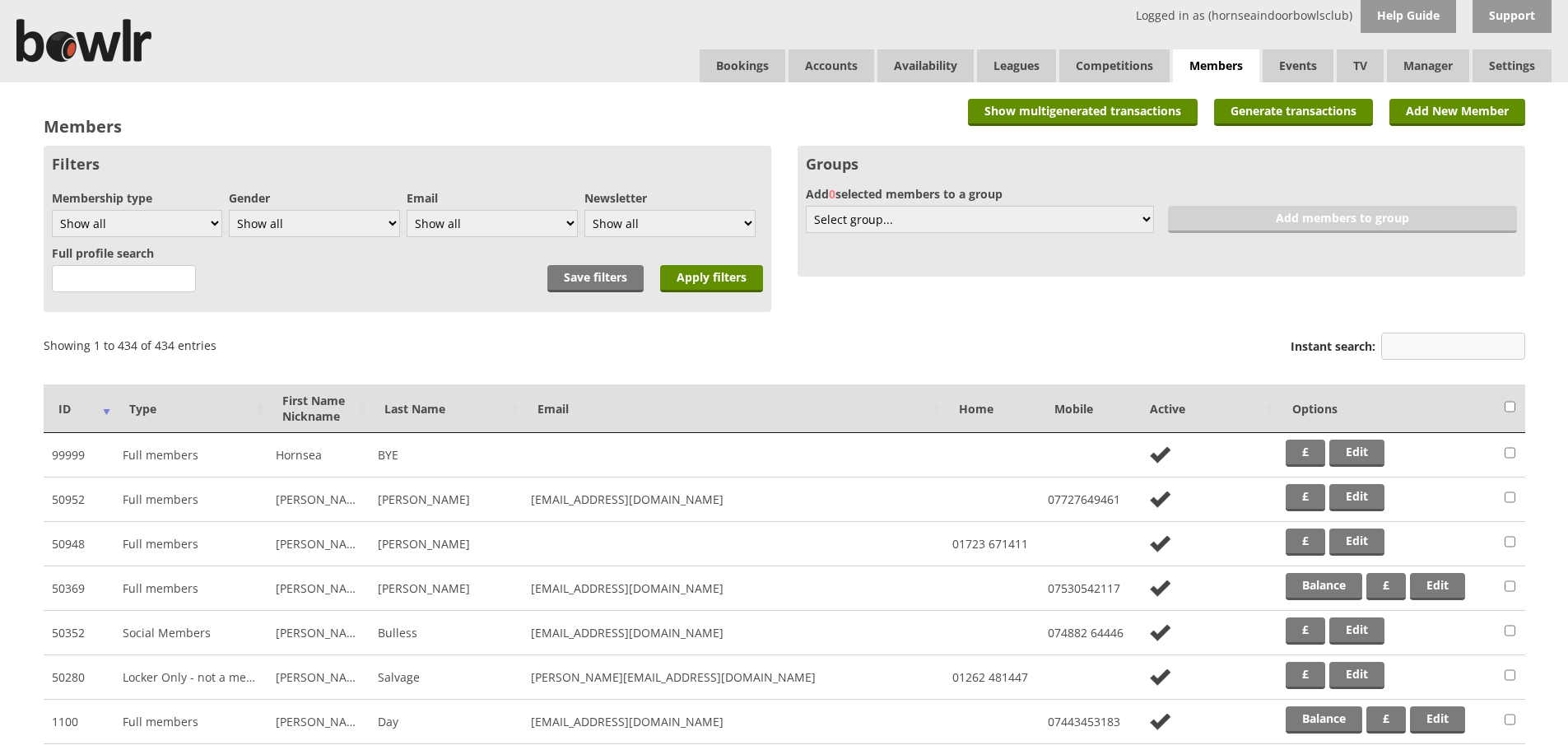
click at [1402, 349] on input "Instant search:" at bounding box center [1454, 346] width 144 height 27
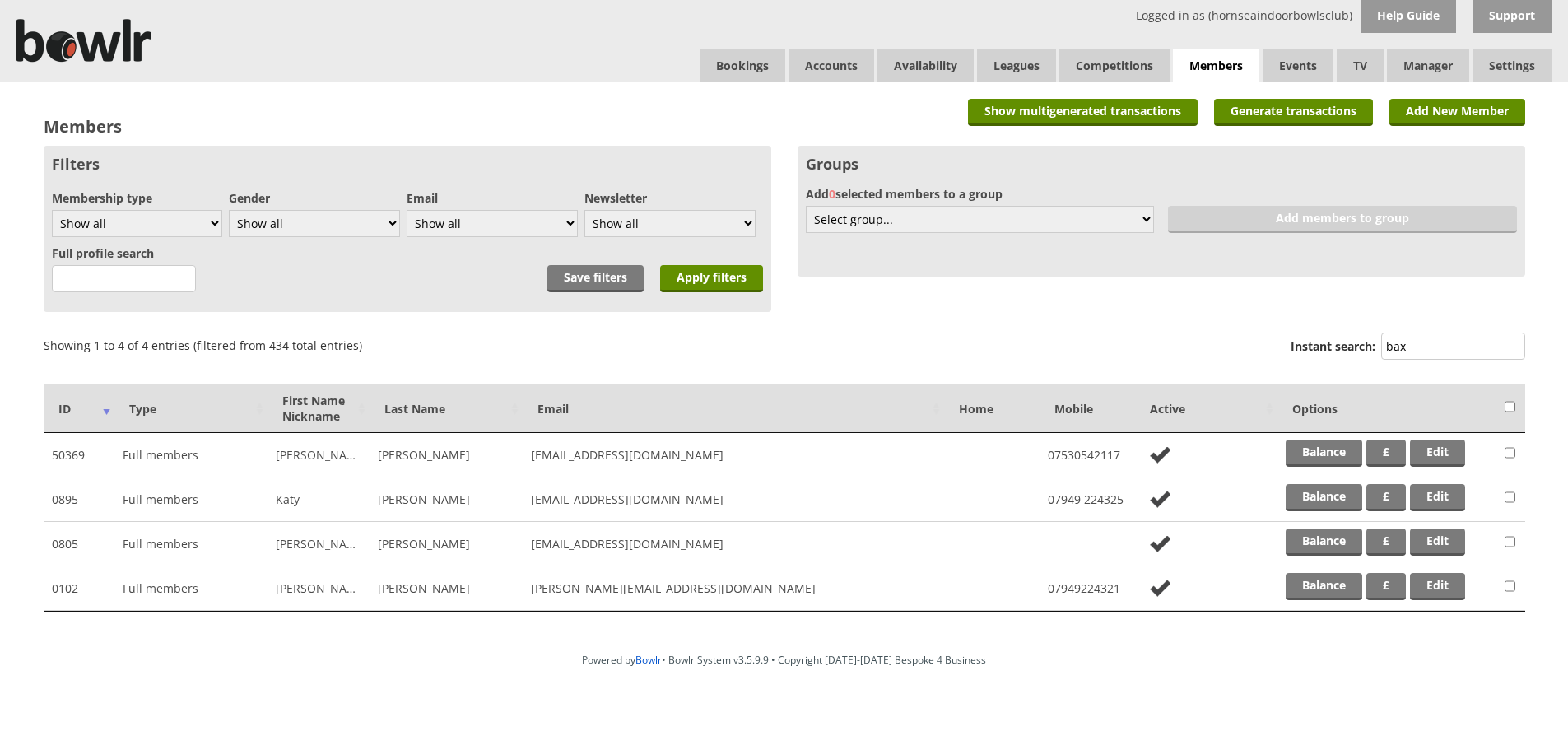
type input "bax"
click at [1326, 481] on td "Balance £ Edit" at bounding box center [1388, 500] width 219 height 45
click at [1320, 501] on link "Balance" at bounding box center [1324, 498] width 77 height 27
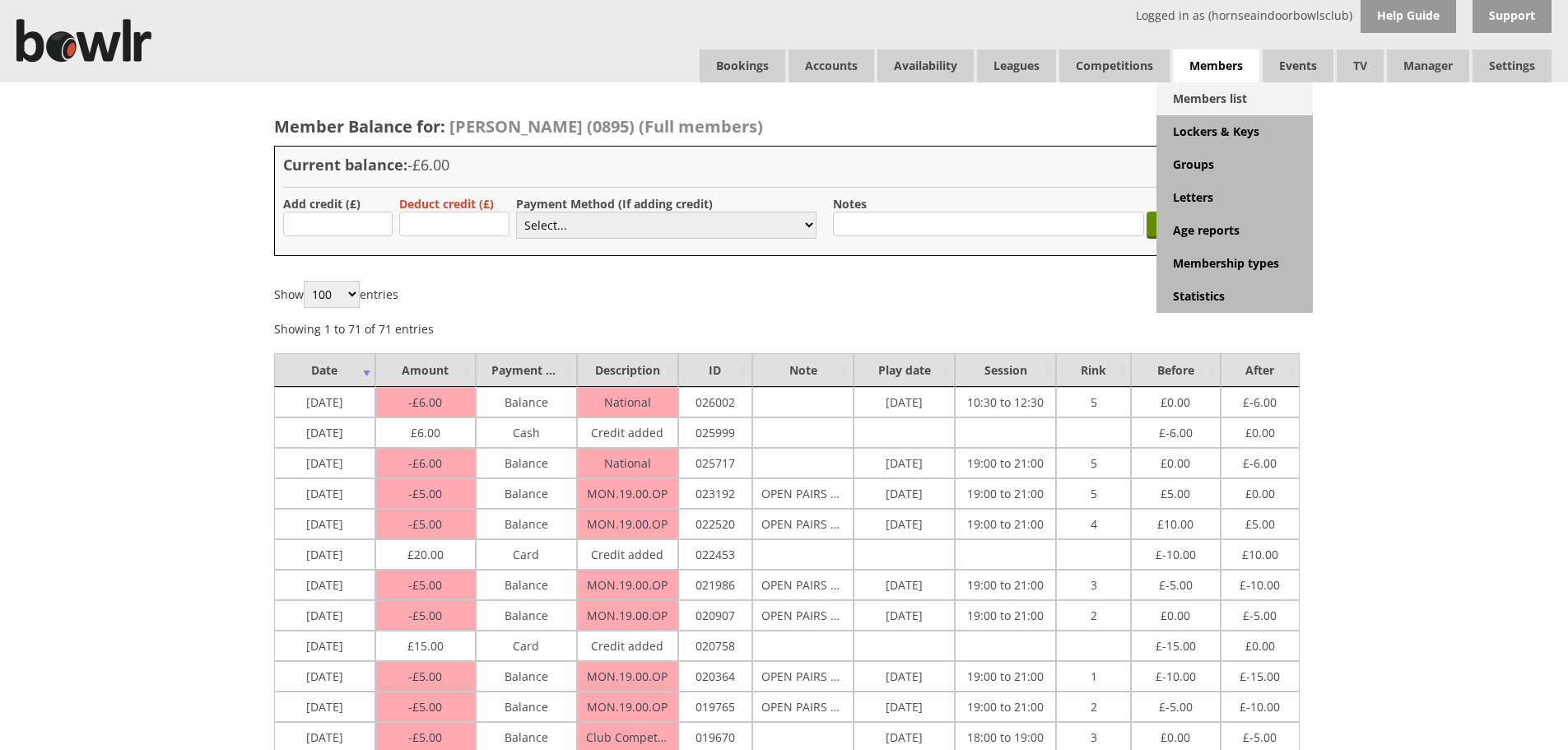
click at [1204, 104] on link "Members list" at bounding box center [1235, 99] width 156 height 33
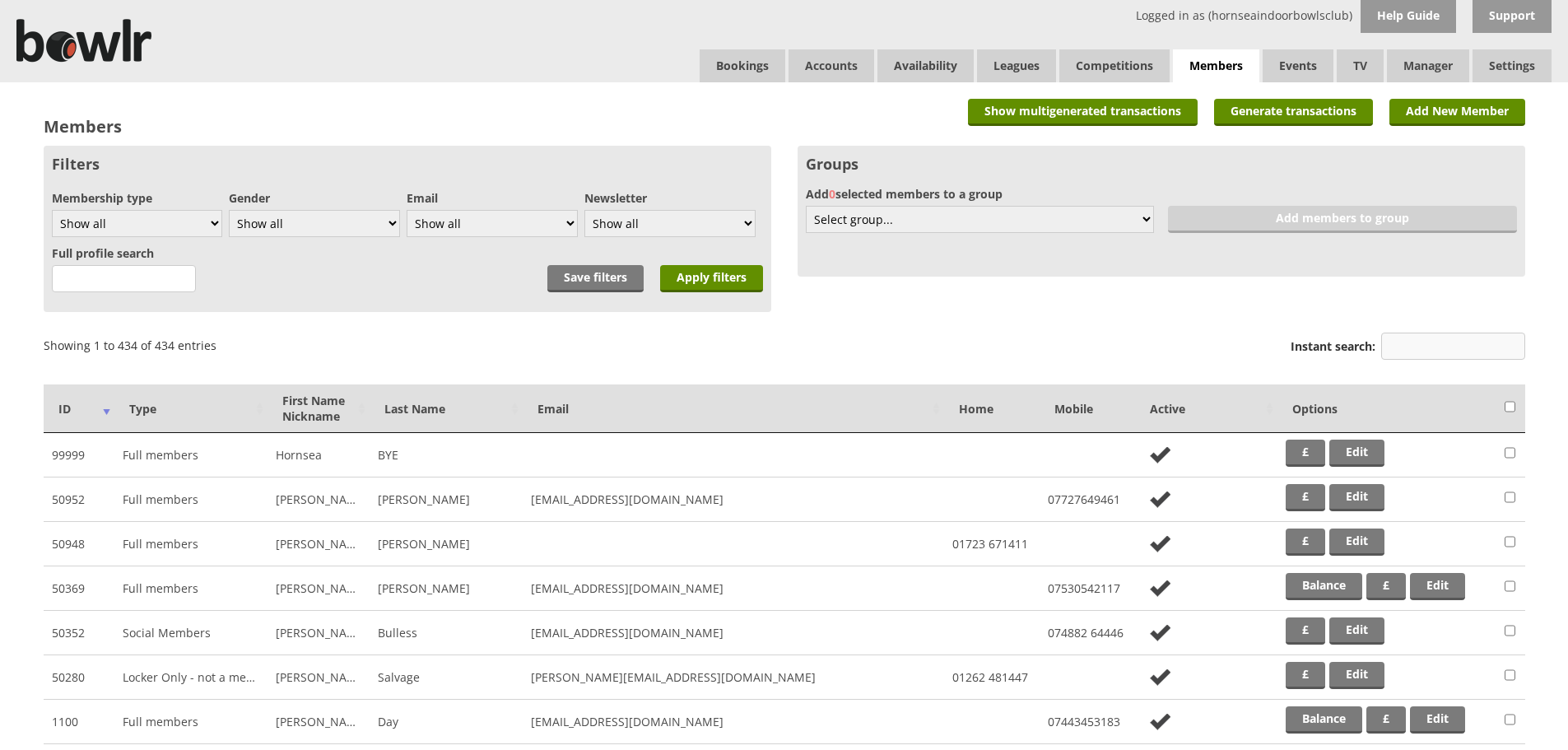
click at [1394, 337] on input "Instant search:" at bounding box center [1454, 346] width 144 height 27
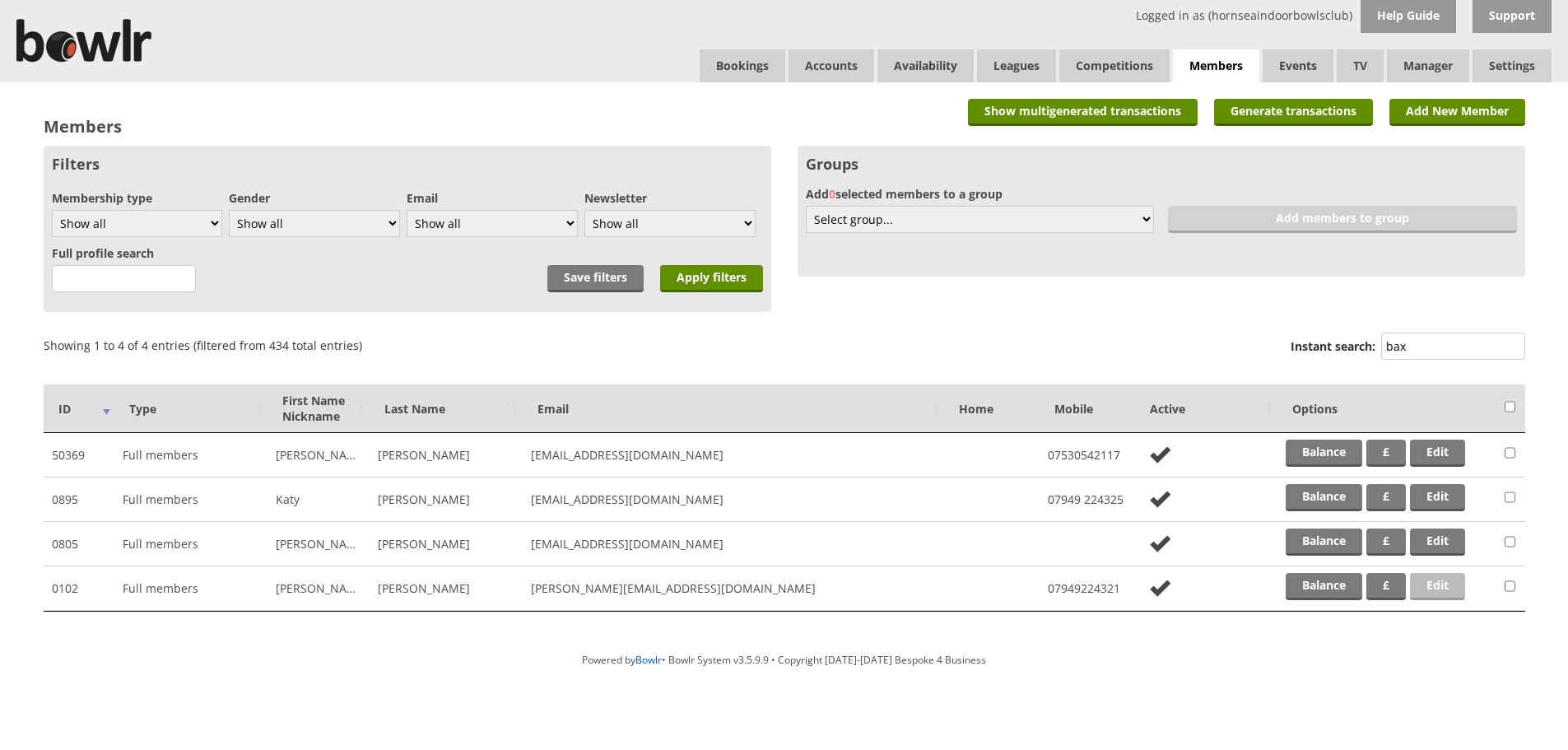
type input "bax"
click at [1432, 578] on link "Edit" at bounding box center [1437, 586] width 55 height 27
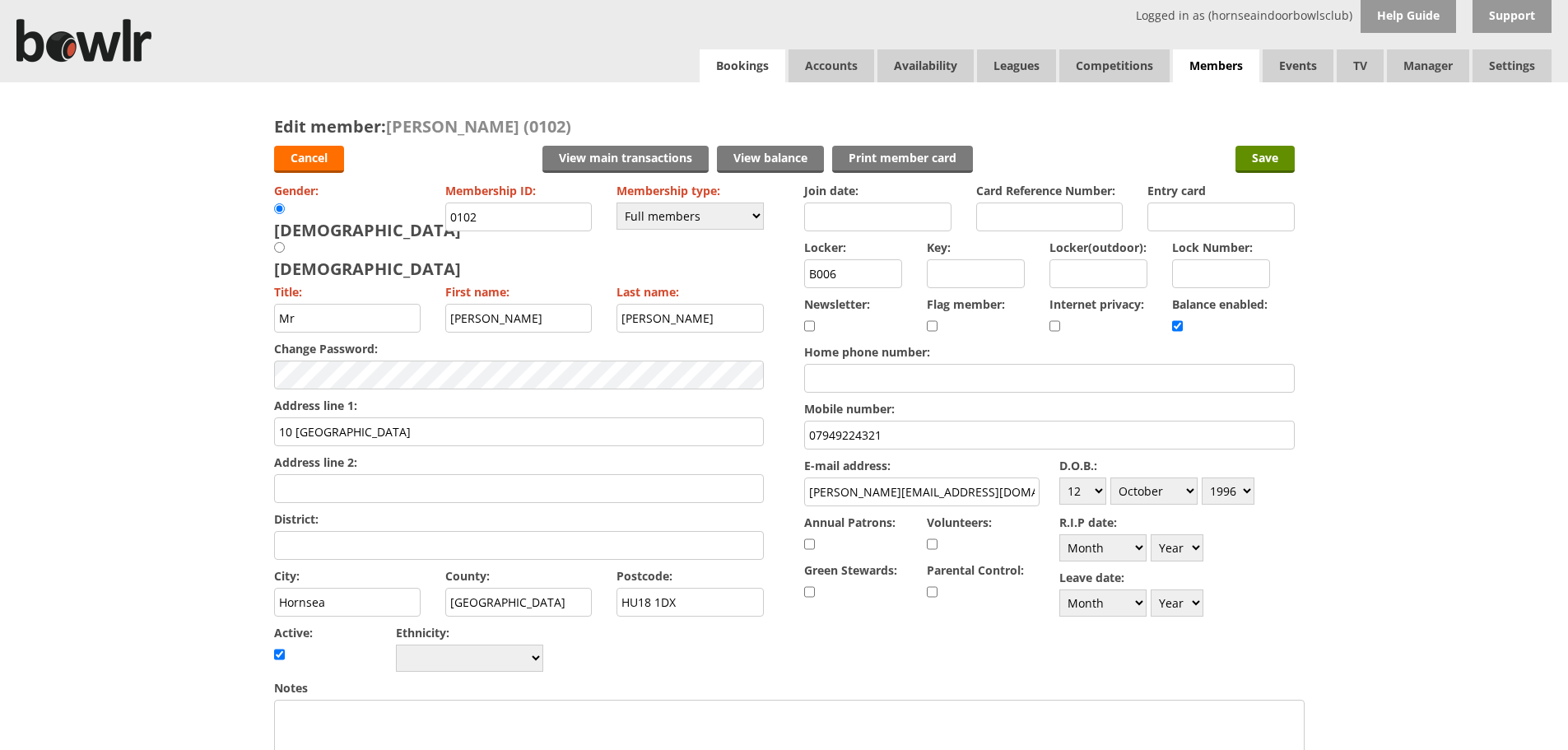
click at [764, 54] on link "Bookings" at bounding box center [742, 66] width 85 height 33
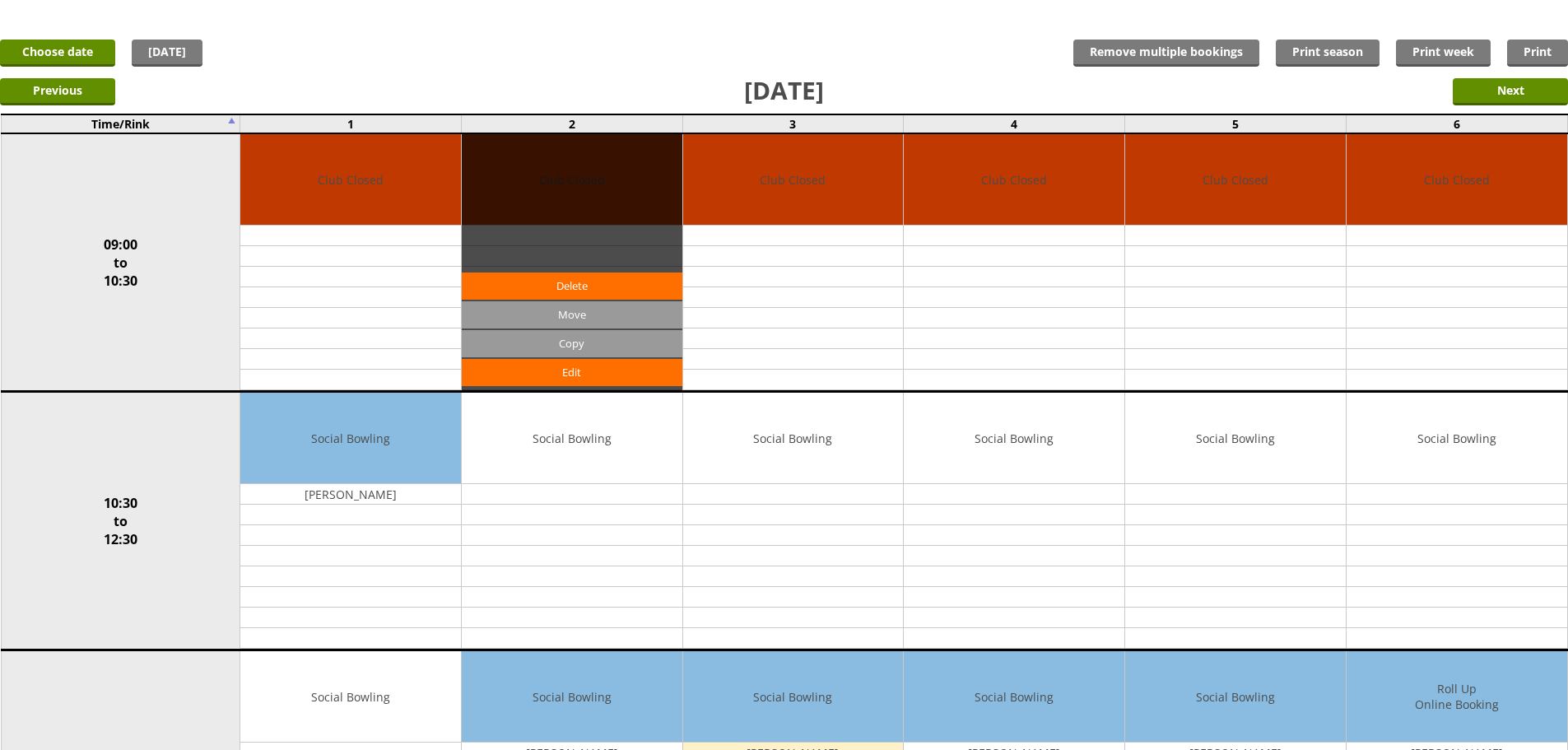
scroll to position [329, 0]
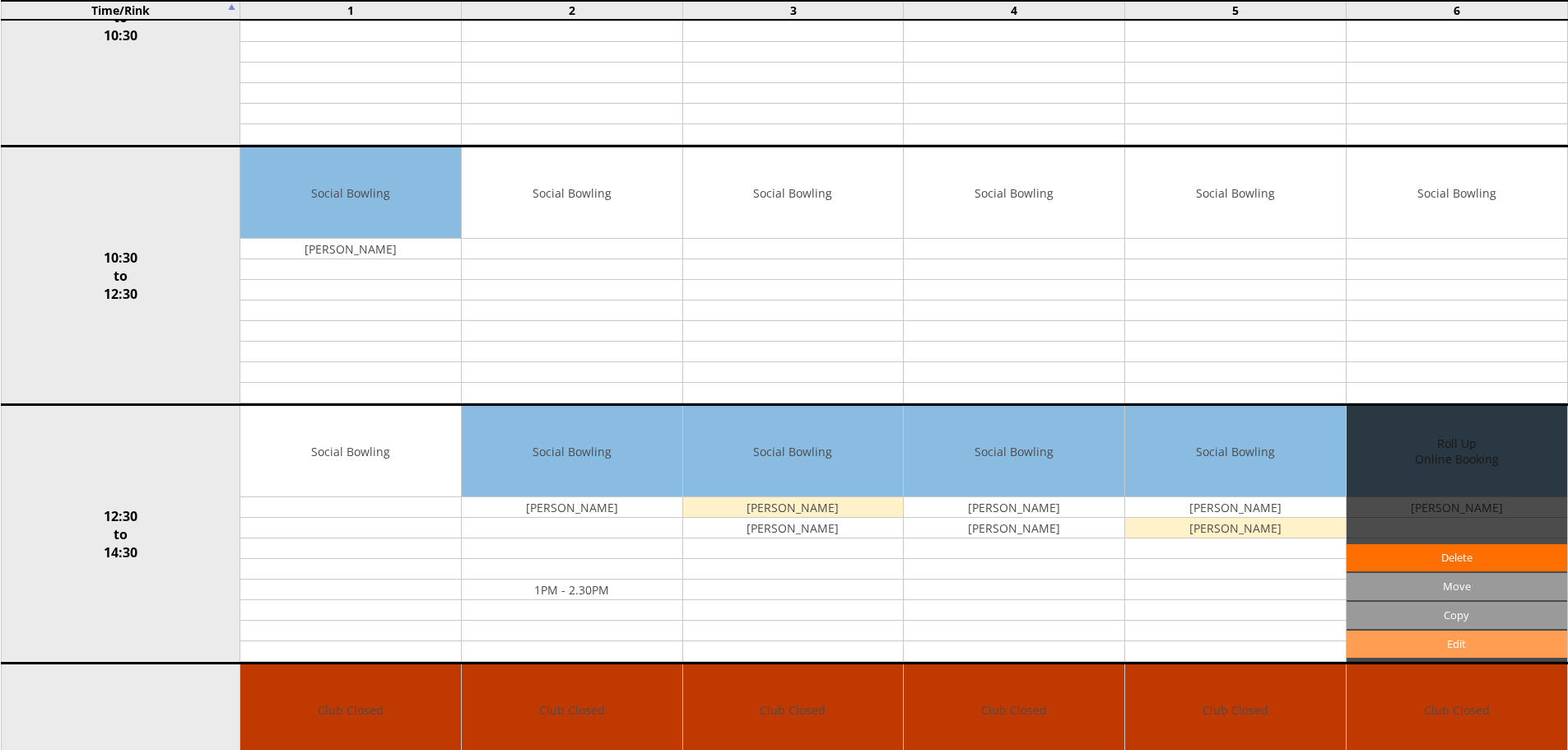
click at [1444, 633] on link "Edit" at bounding box center [1458, 644] width 221 height 27
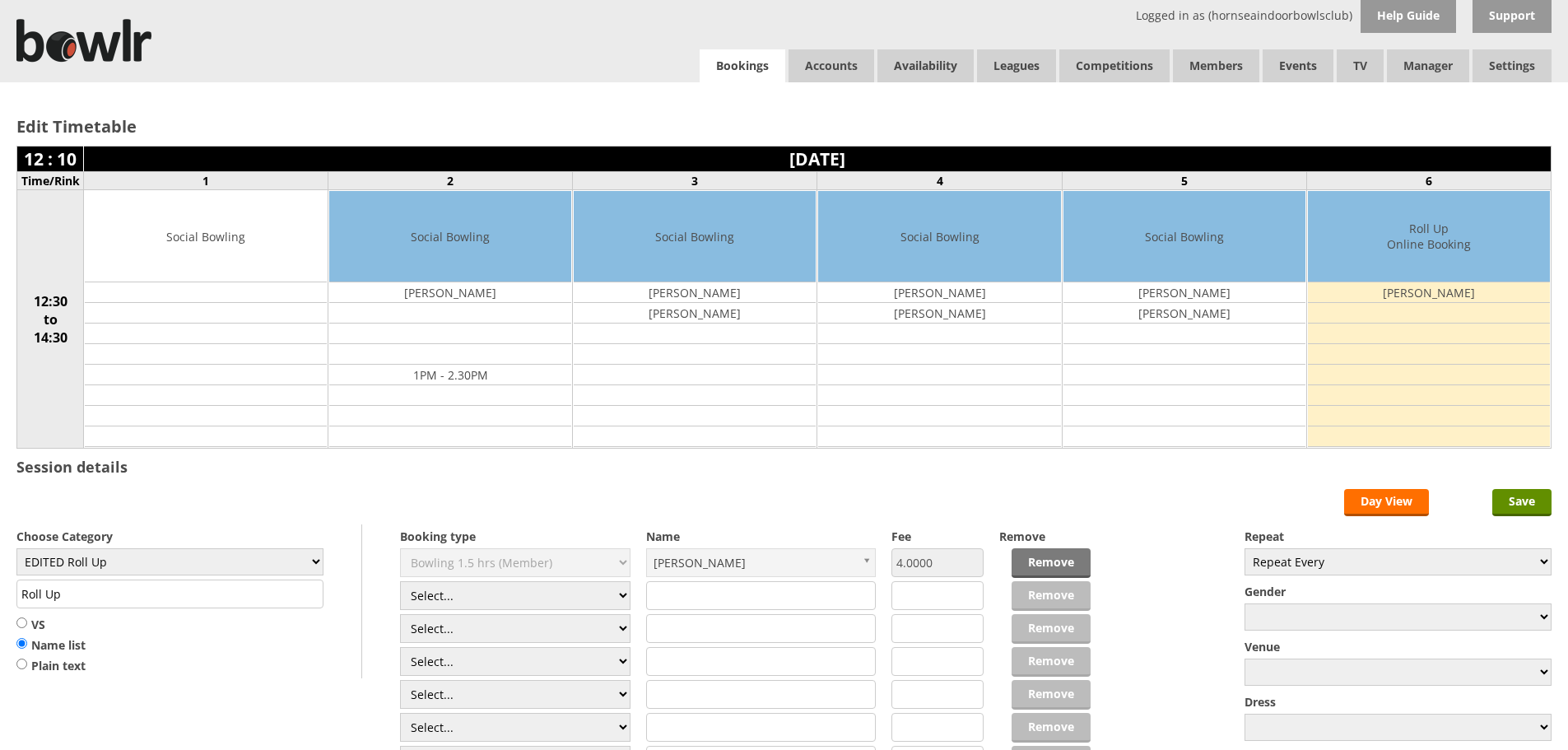
click at [727, 63] on link "Bookings" at bounding box center [742, 66] width 85 height 34
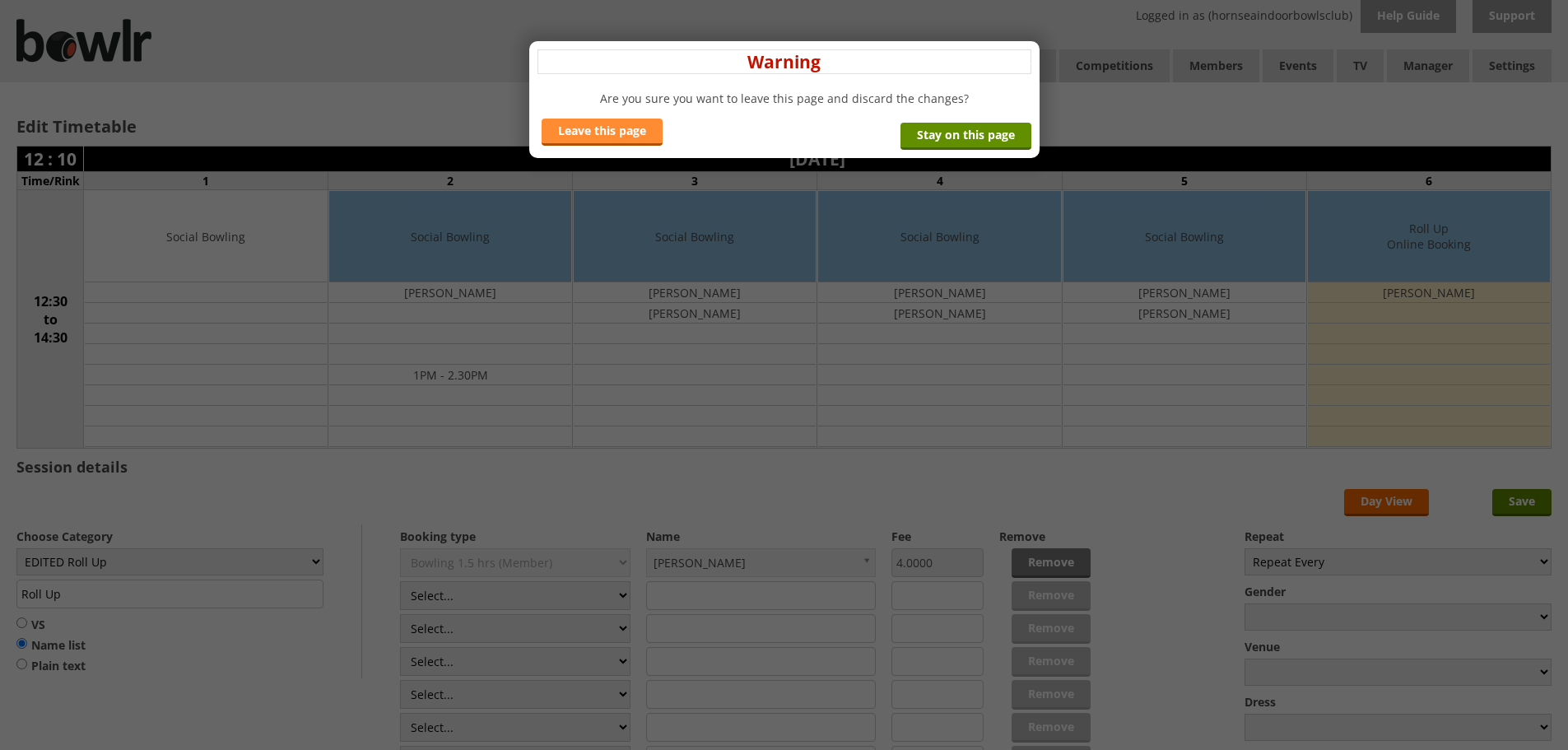
click at [561, 128] on link "Leave this page" at bounding box center [602, 132] width 121 height 27
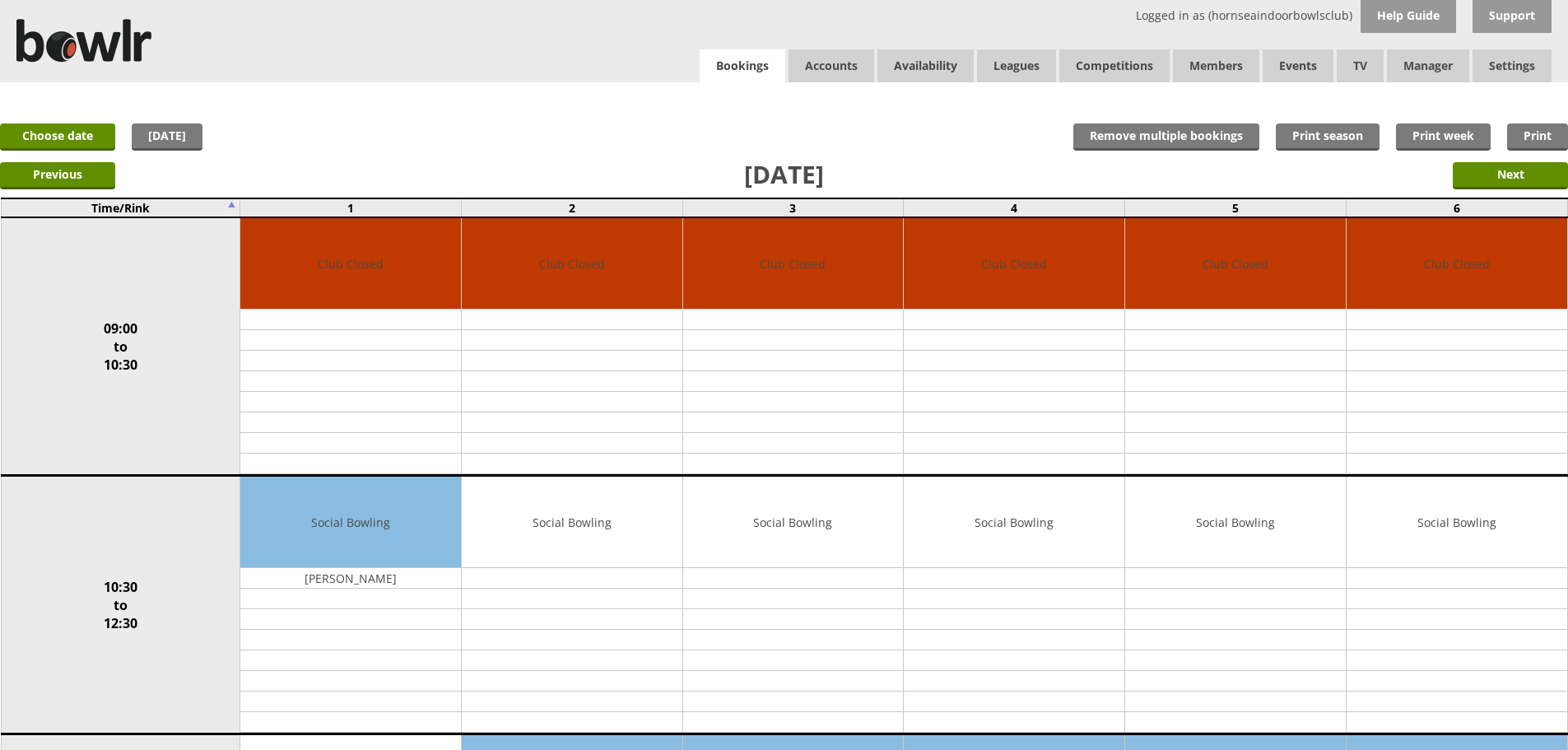
click at [737, 68] on link "Bookings" at bounding box center [742, 66] width 85 height 34
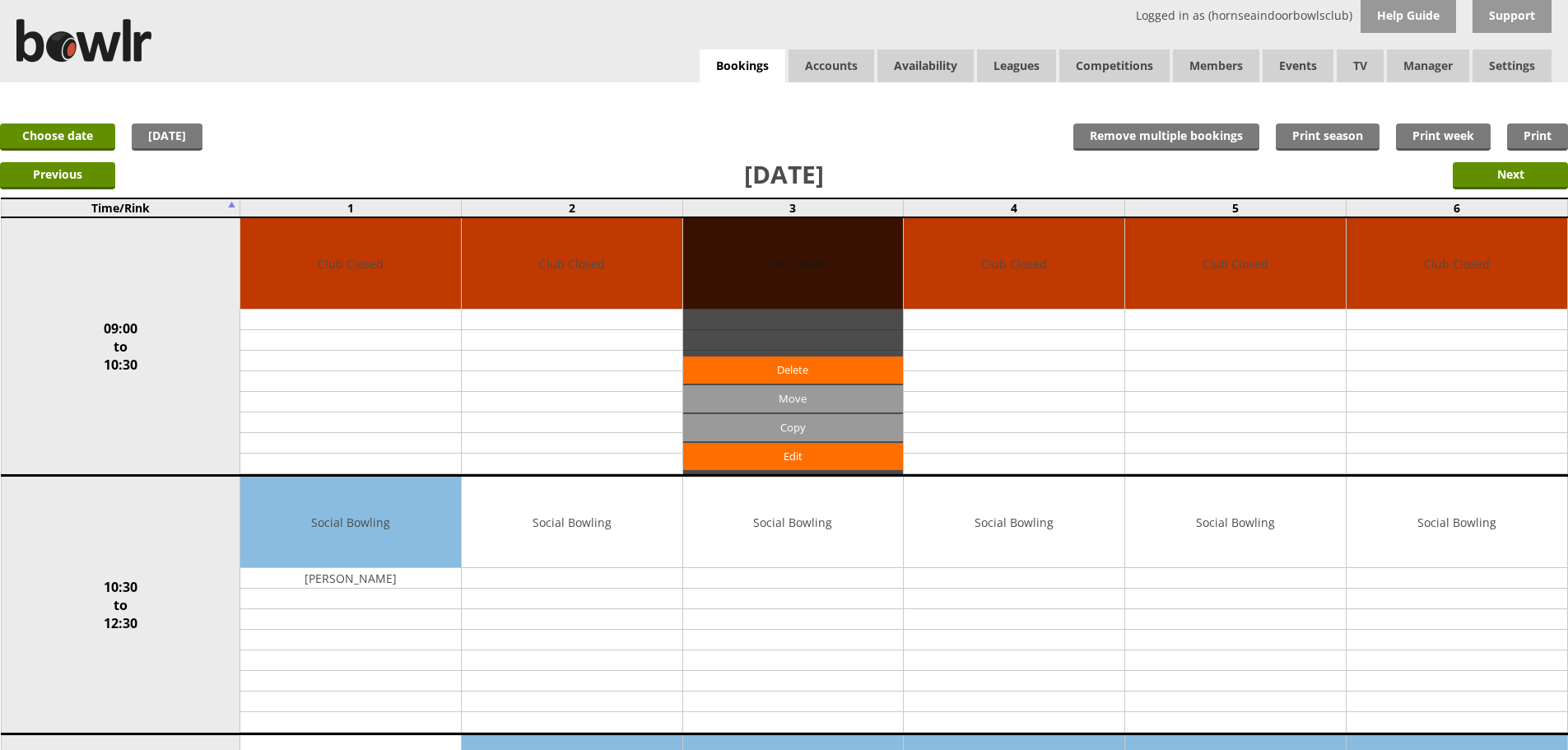
scroll to position [412, 0]
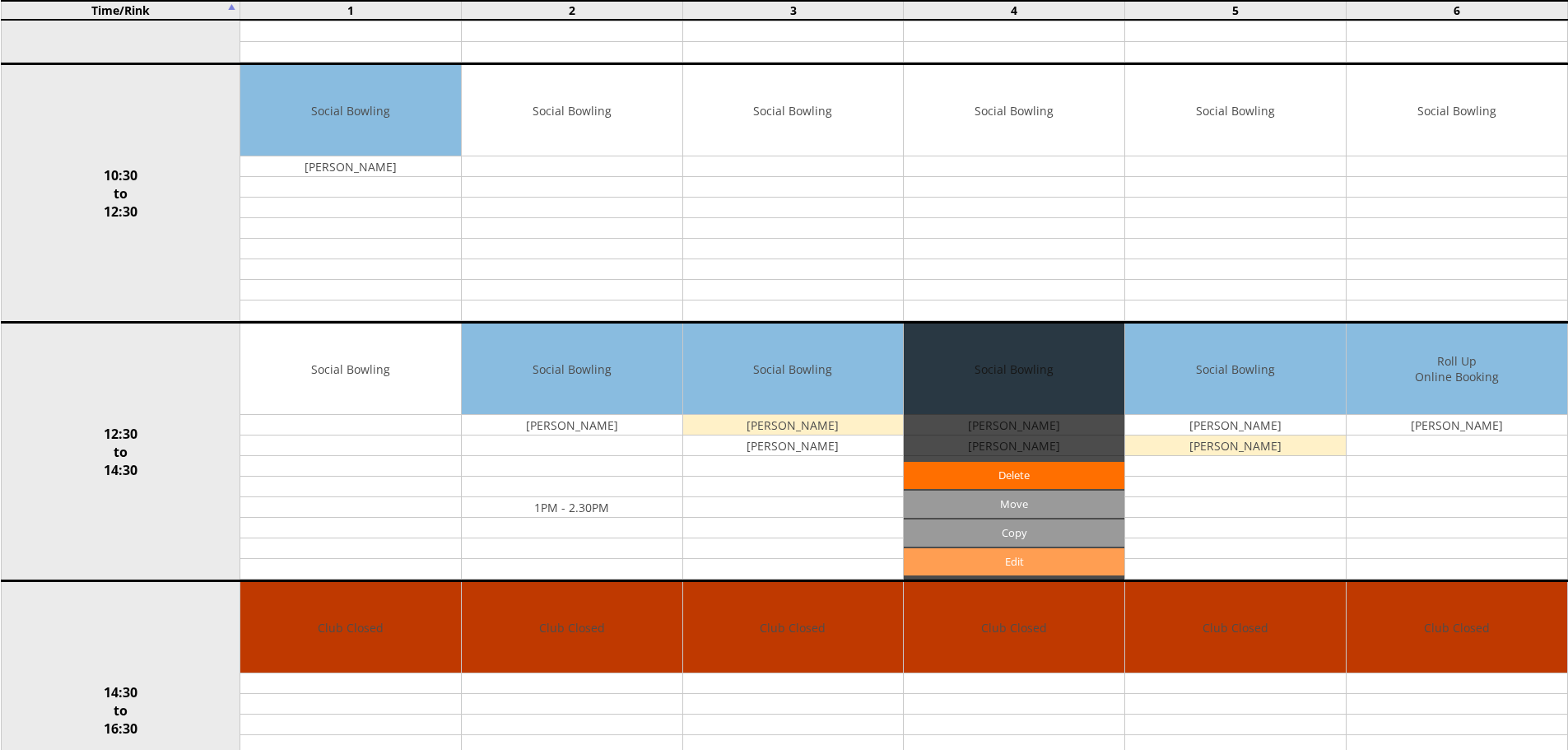
click at [990, 561] on link "Edit" at bounding box center [1015, 562] width 221 height 27
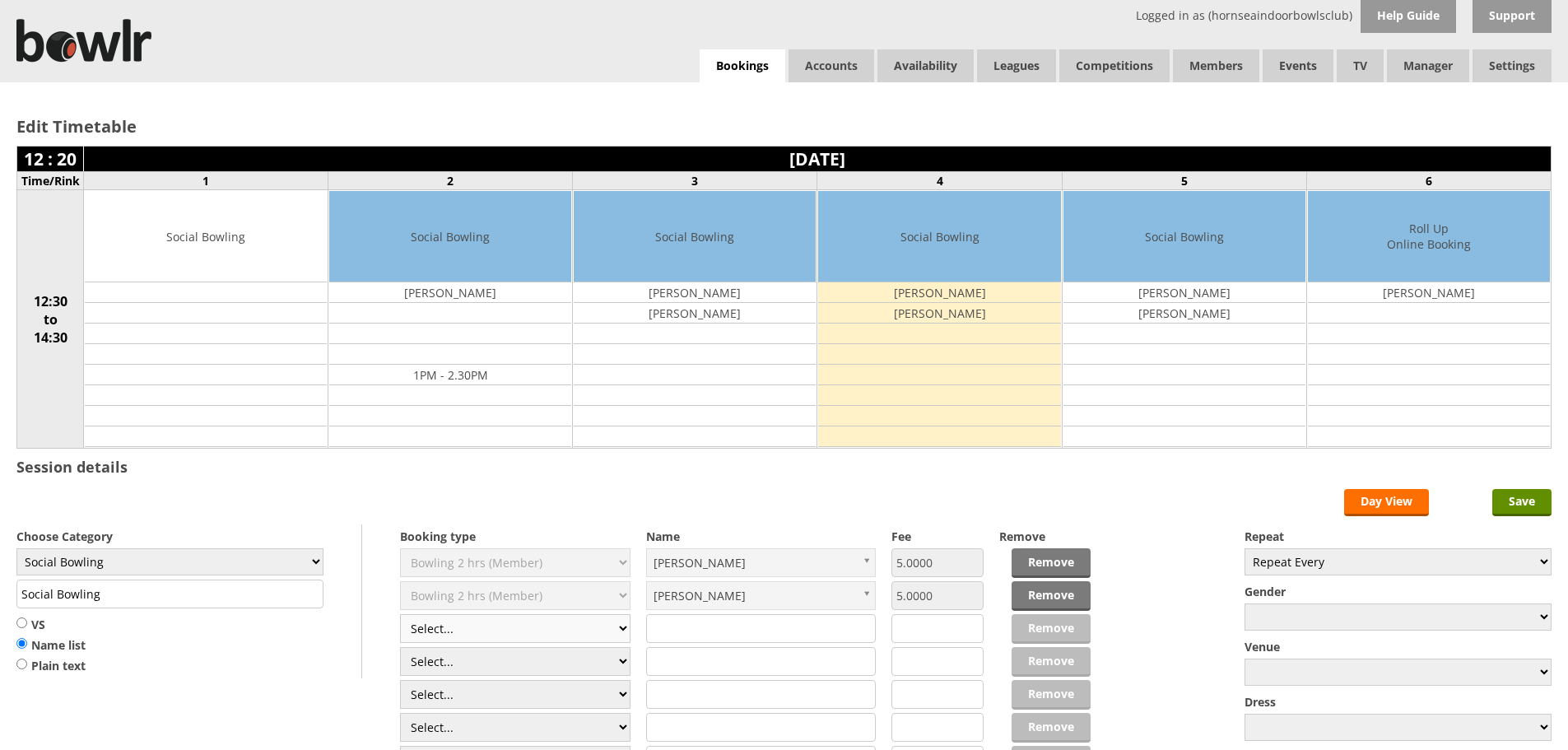
click at [577, 629] on select "Select... Club Competition (Member) Club Competition (Visitor) National (Member…" at bounding box center [516, 629] width 231 height 29
select select "1_54"
click at [400, 614] on select "Select... Club Competition (Member) Club Competition (Visitor) National (Member…" at bounding box center [516, 629] width 231 height 29
type input "3.0000"
drag, startPoint x: 558, startPoint y: 660, endPoint x: 555, endPoint y: 647, distance: 13.3
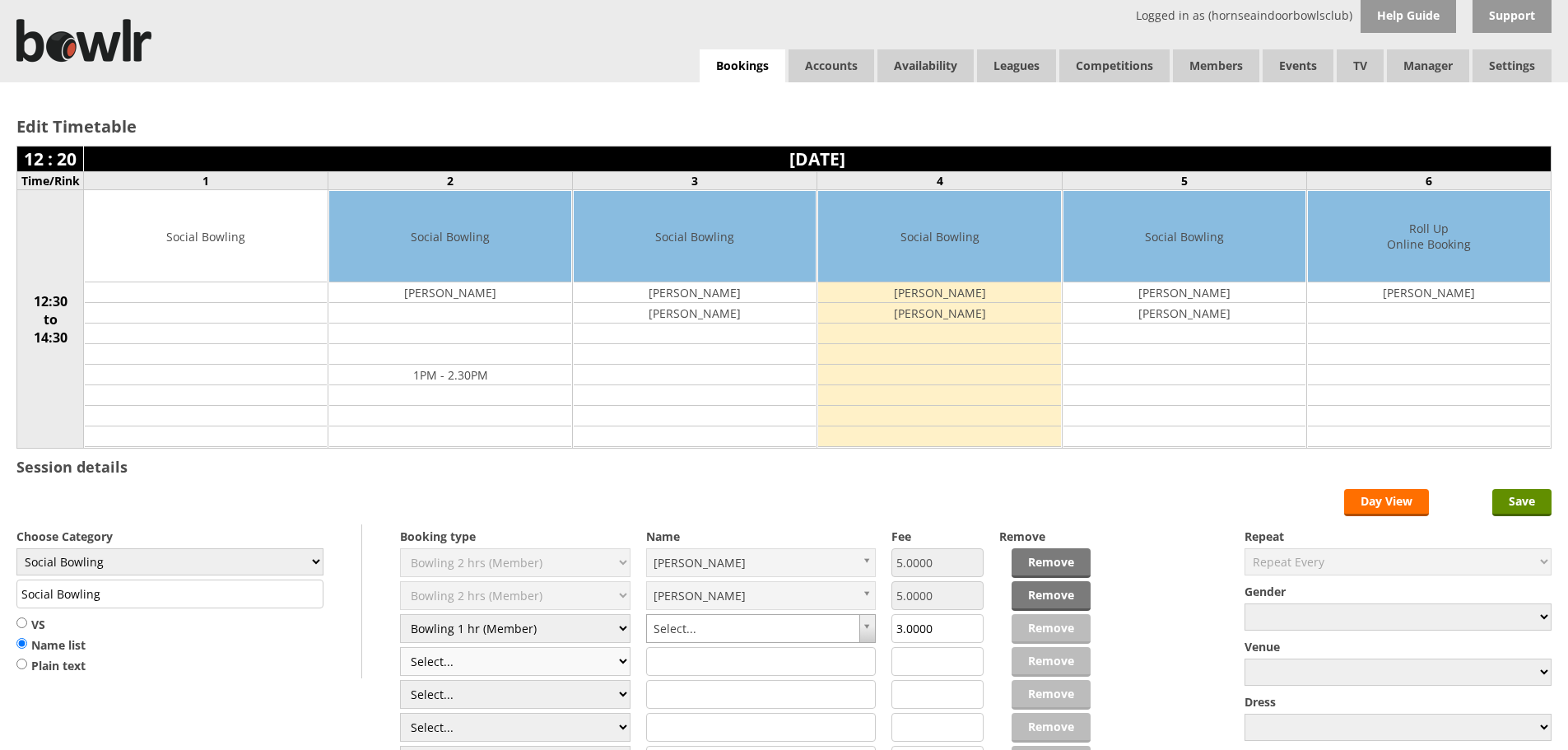
click at [558, 660] on select "Select... Club Competition (Member) Club Competition (Visitor) National (Member…" at bounding box center [516, 662] width 231 height 29
select select "0_54"
click at [400, 647] on select "Select... Club Competition (Member) Club Competition (Visitor) National (Member…" at bounding box center [516, 662] width 231 height 29
type input "6.0000"
click at [704, 660] on input "text" at bounding box center [762, 662] width 231 height 29
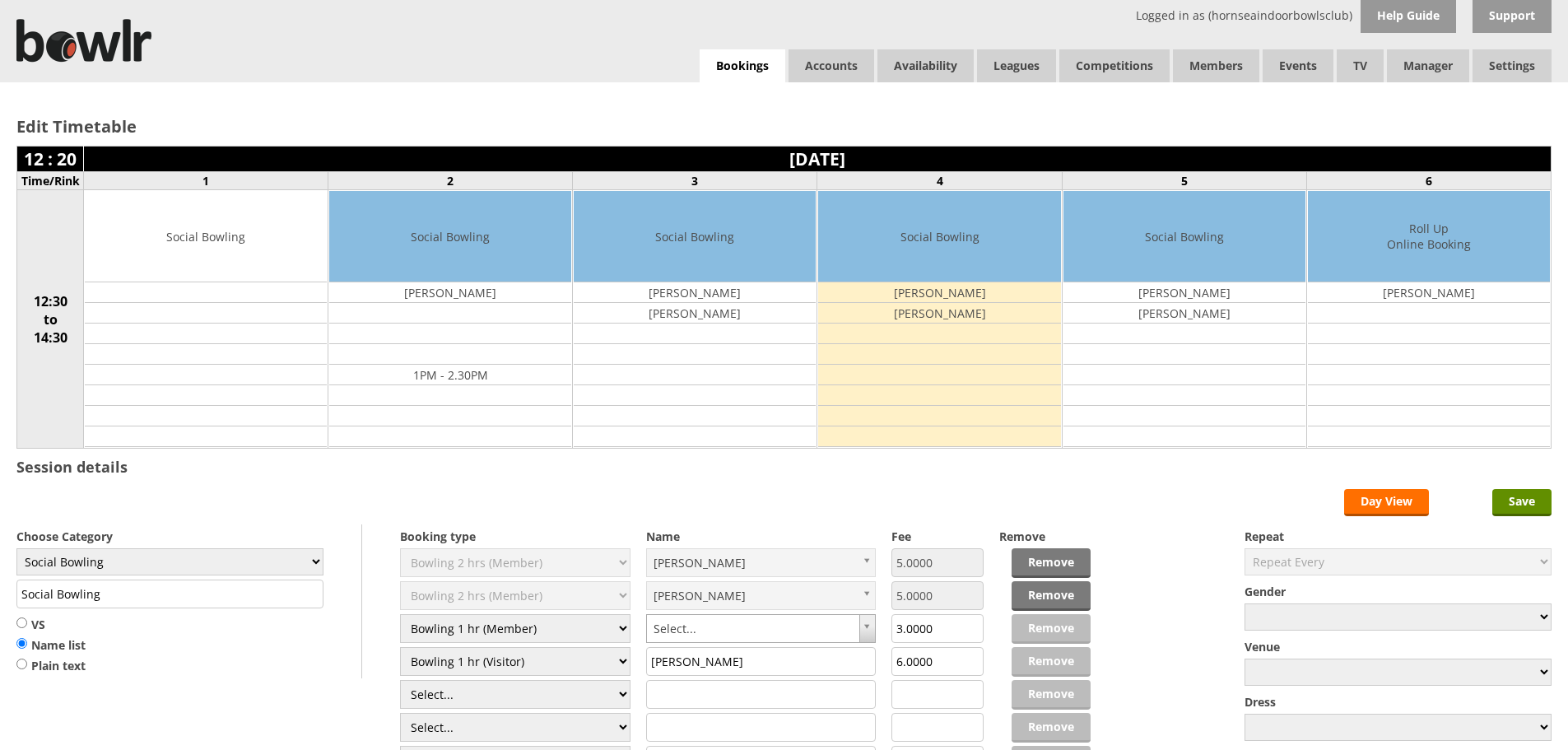
type input "Jan Murrell"
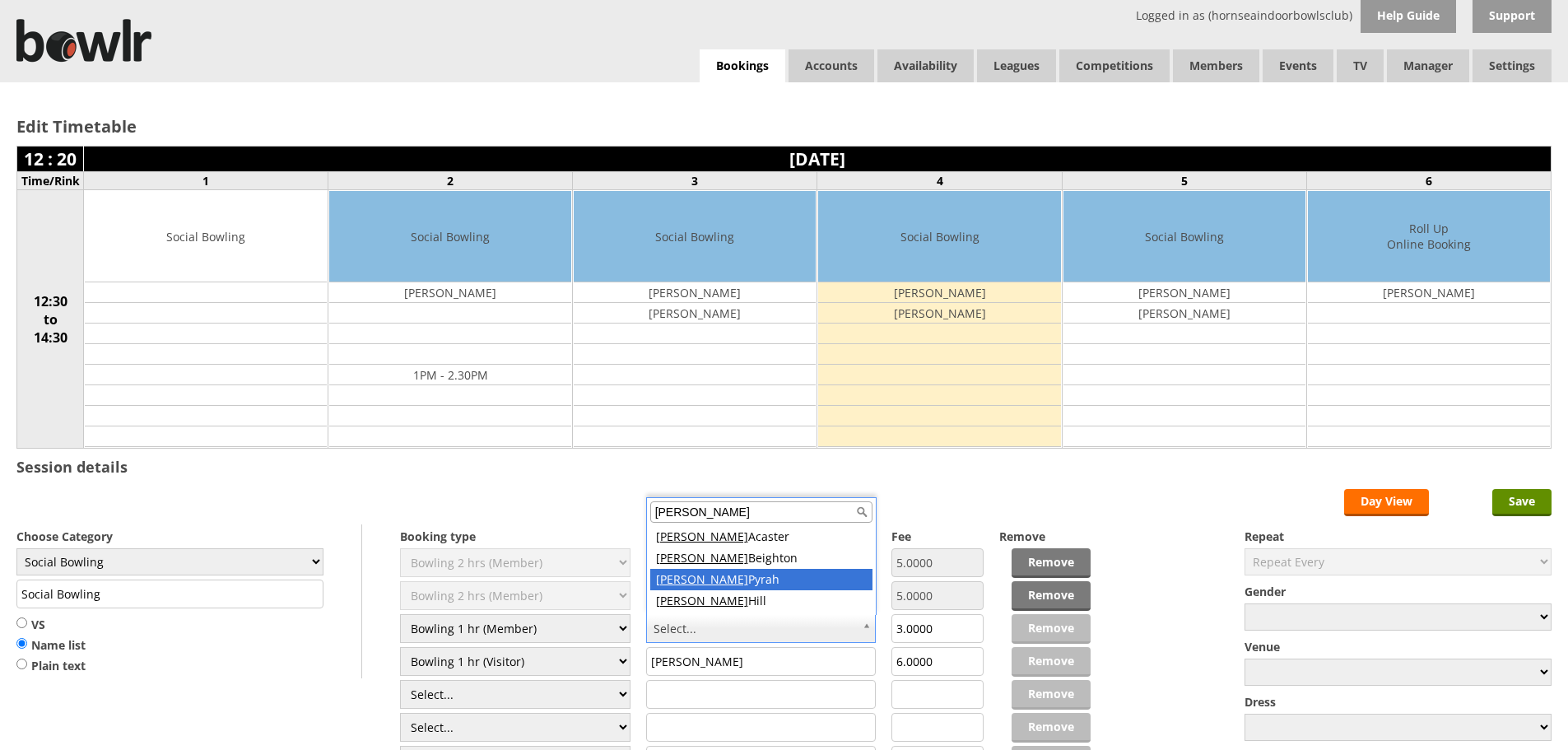
type input "linda"
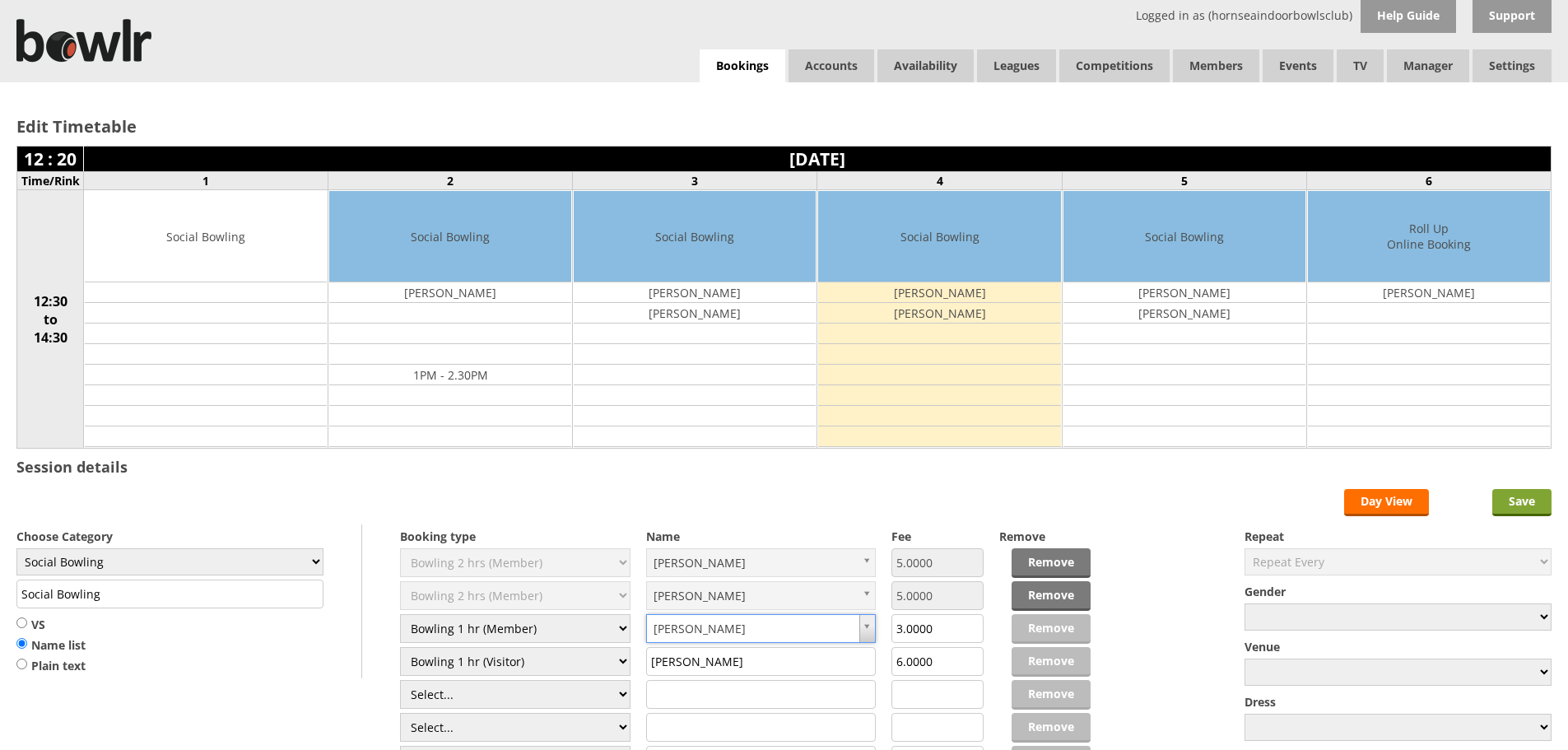
click at [1543, 501] on input "Save" at bounding box center [1521, 503] width 59 height 27
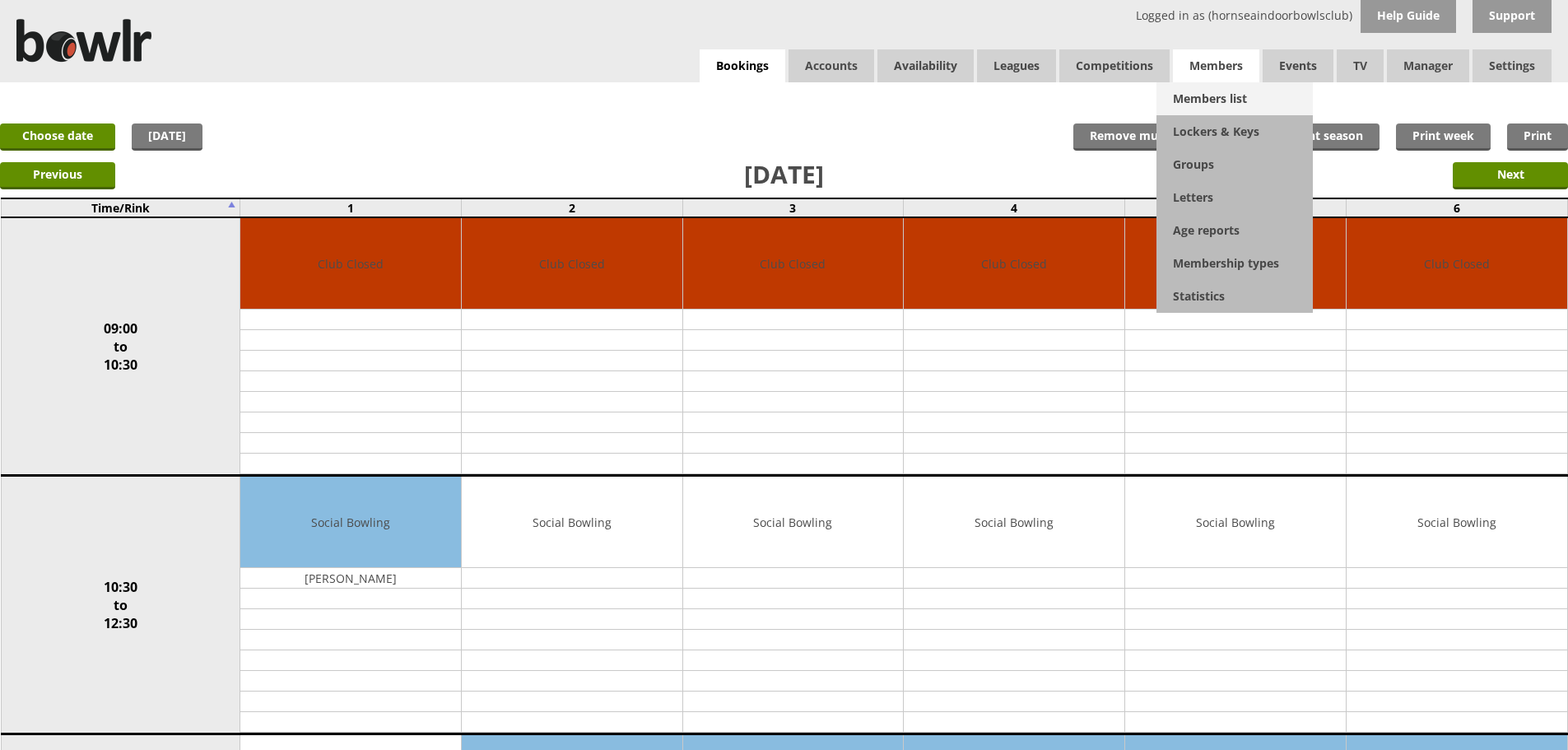
click at [1227, 88] on link "Members list" at bounding box center [1235, 99] width 156 height 33
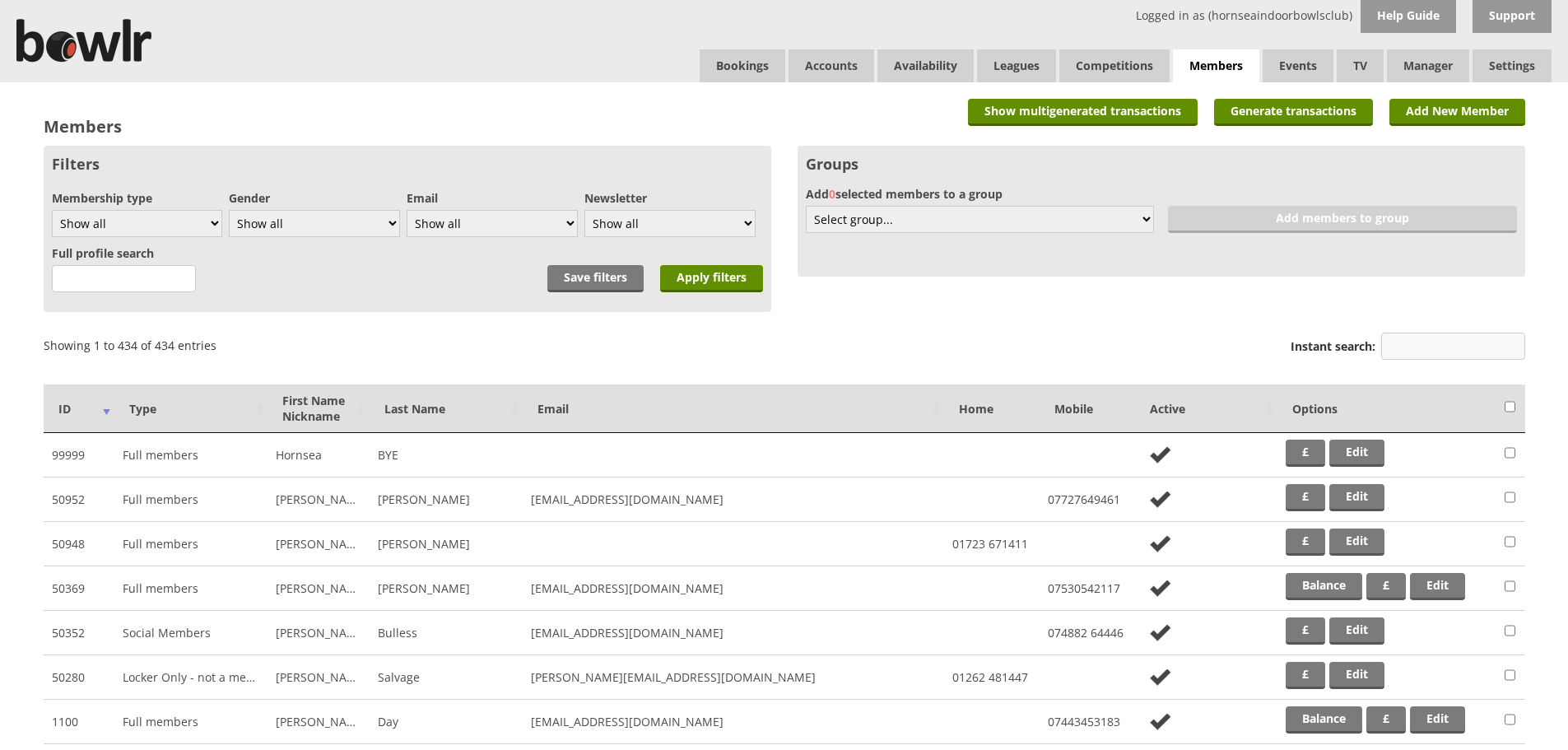
click at [1387, 341] on input "Instant search:" at bounding box center [1454, 346] width 144 height 27
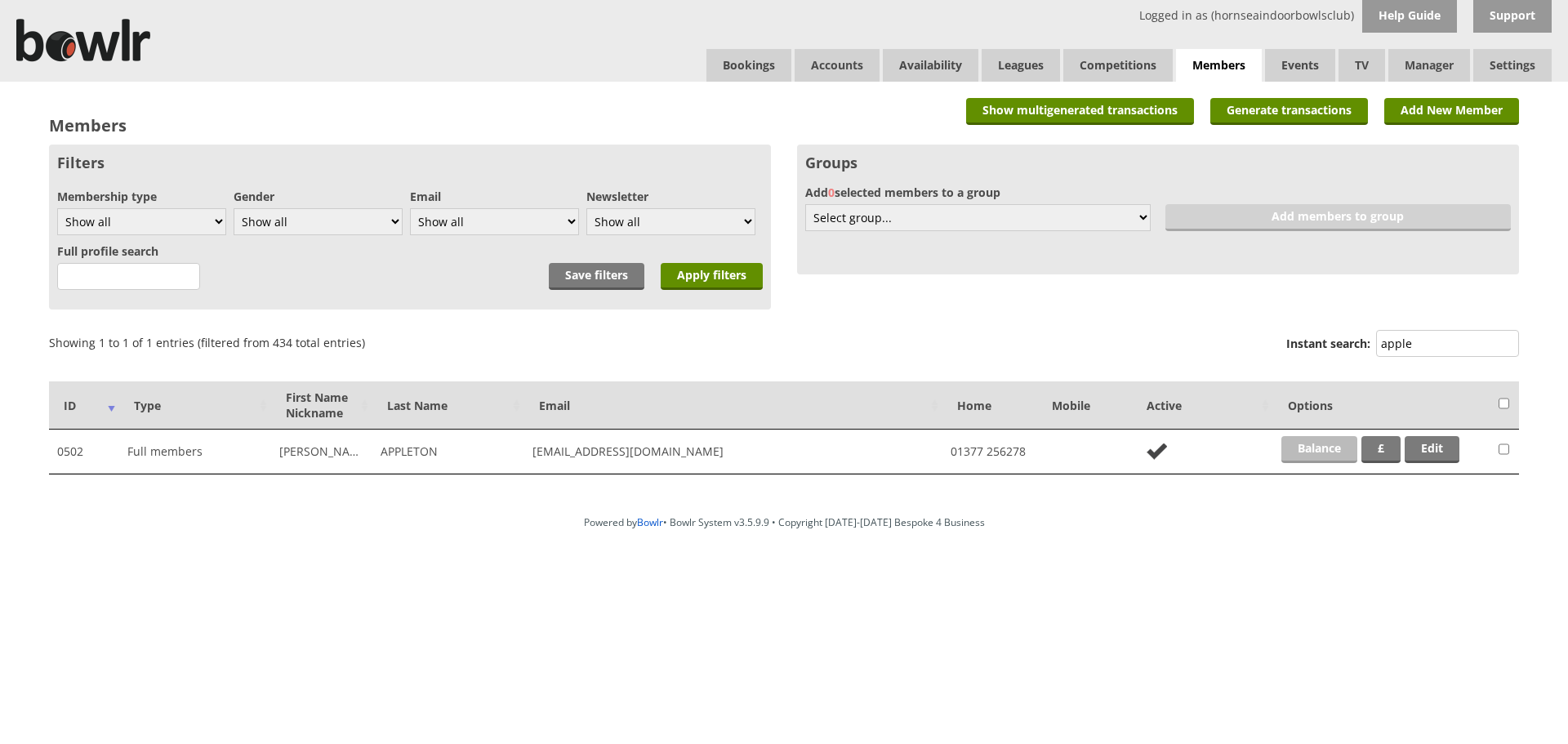
type input "apple"
click at [1301, 445] on link "Balance" at bounding box center [1319, 450] width 76 height 27
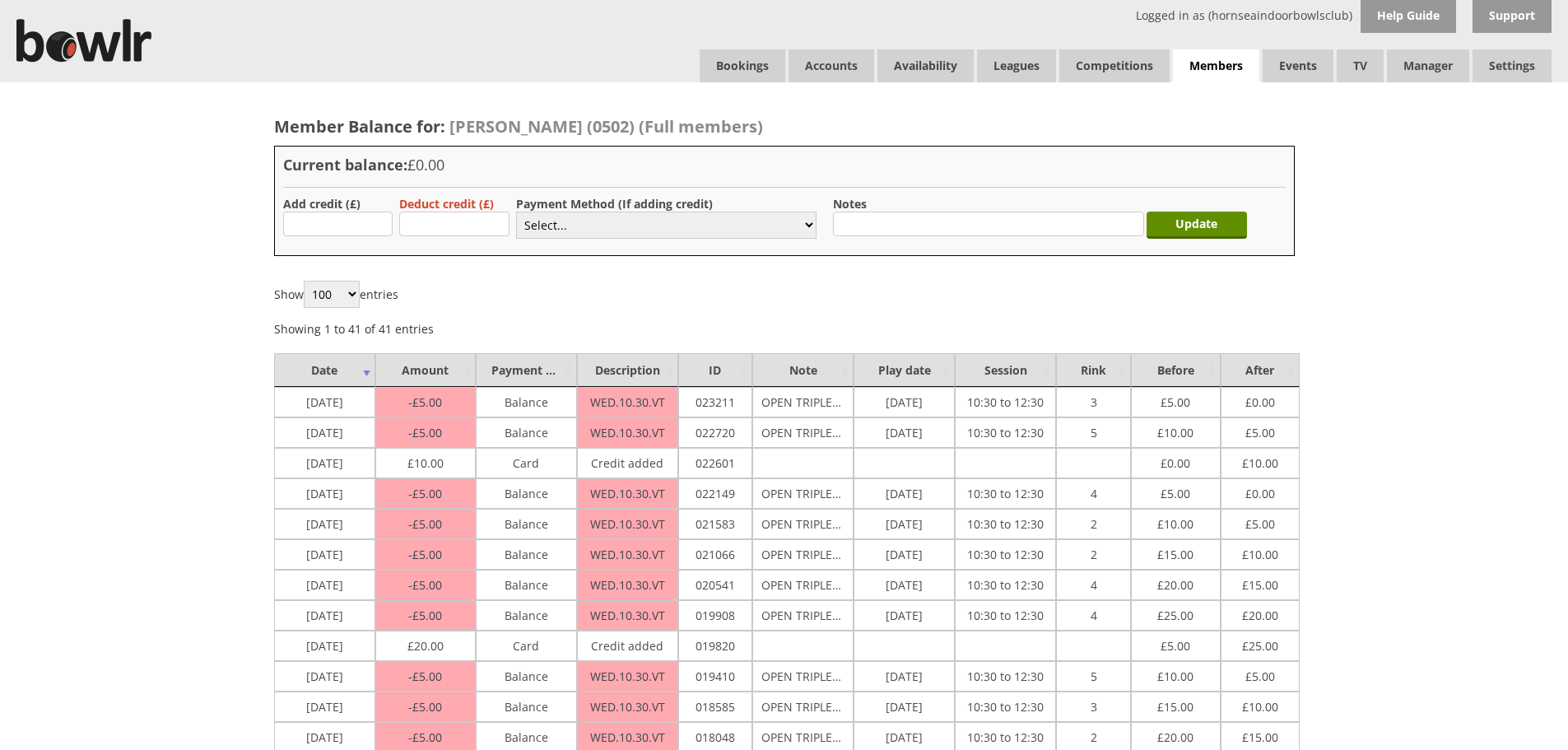
click at [329, 205] on label "Add credit (£)" at bounding box center [322, 203] width 78 height 16
click at [332, 213] on input "text" at bounding box center [338, 223] width 110 height 24
type input "10.00"
click at [558, 228] on select "Select... Cash Card Cheque Bank Transfer Other Member Card Gift Voucher Balance" at bounding box center [667, 225] width 300 height 27
select select "2"
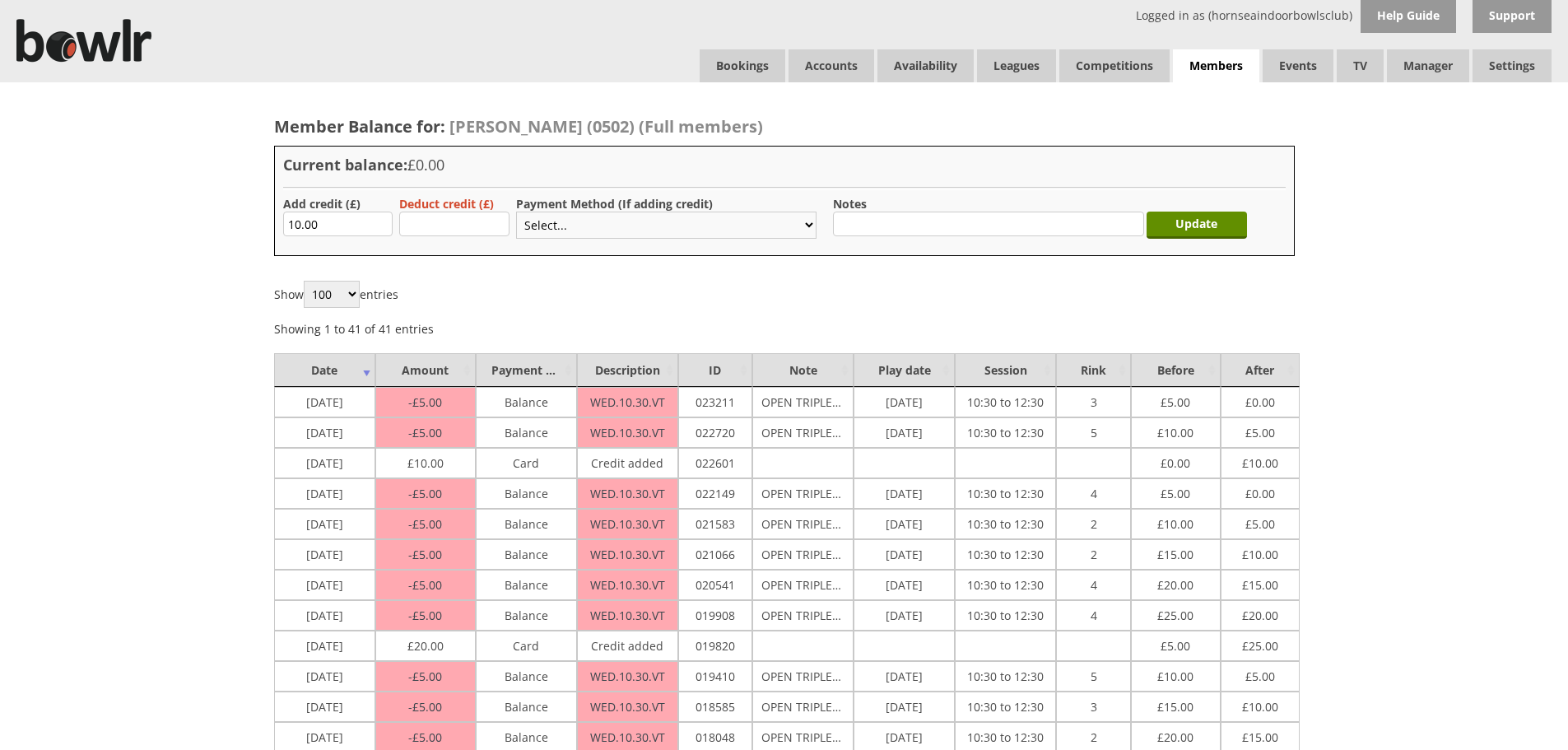
click at [517, 211] on select "Select... Cash Card Cheque Bank Transfer Other Member Card Gift Voucher Balance" at bounding box center [667, 225] width 300 height 27
click at [1200, 201] on div "Update" at bounding box center [1202, 221] width 101 height 51
click at [1205, 215] on input "Update" at bounding box center [1197, 225] width 101 height 27
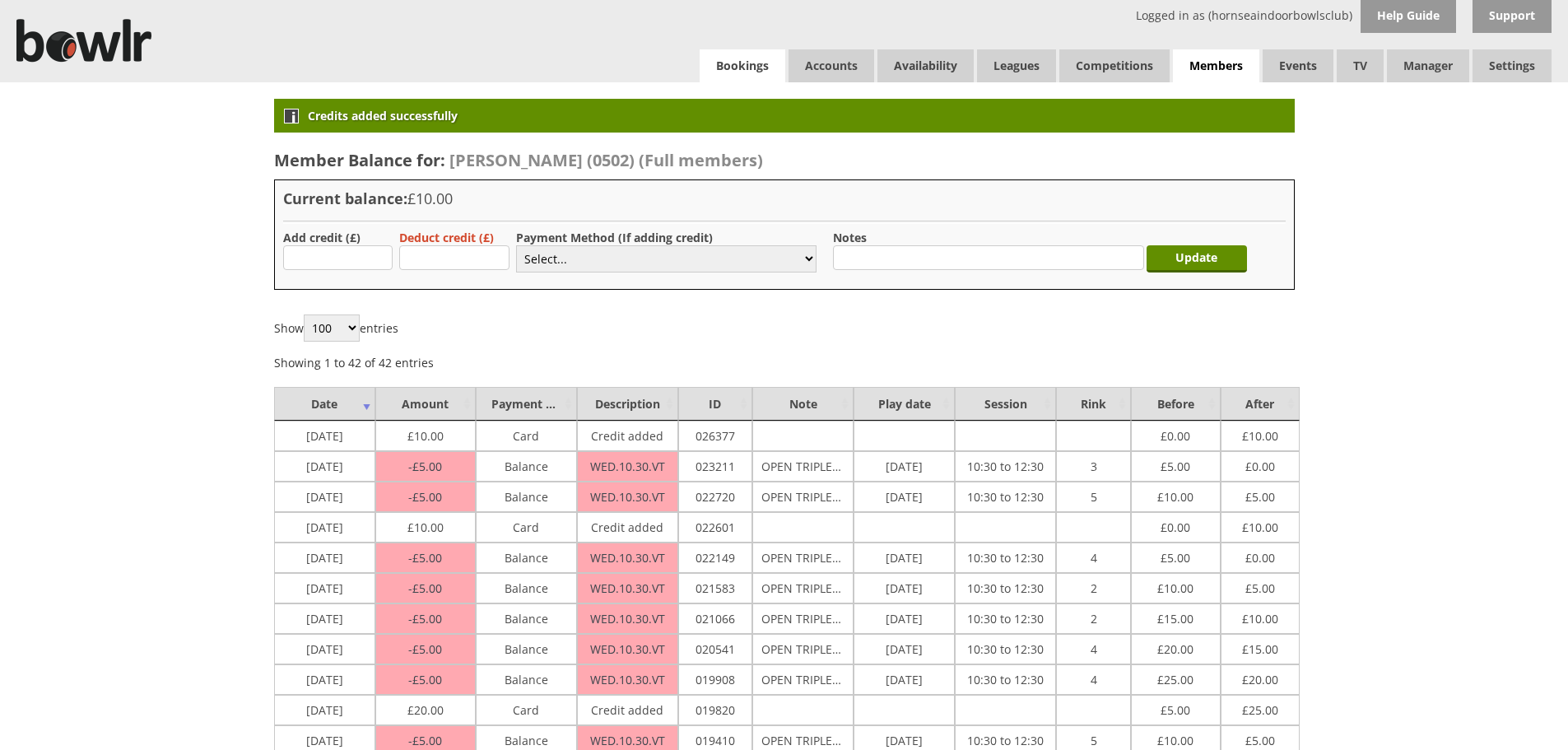
click at [768, 69] on link "Bookings" at bounding box center [742, 66] width 85 height 33
